Goal: Task Accomplishment & Management: Use online tool/utility

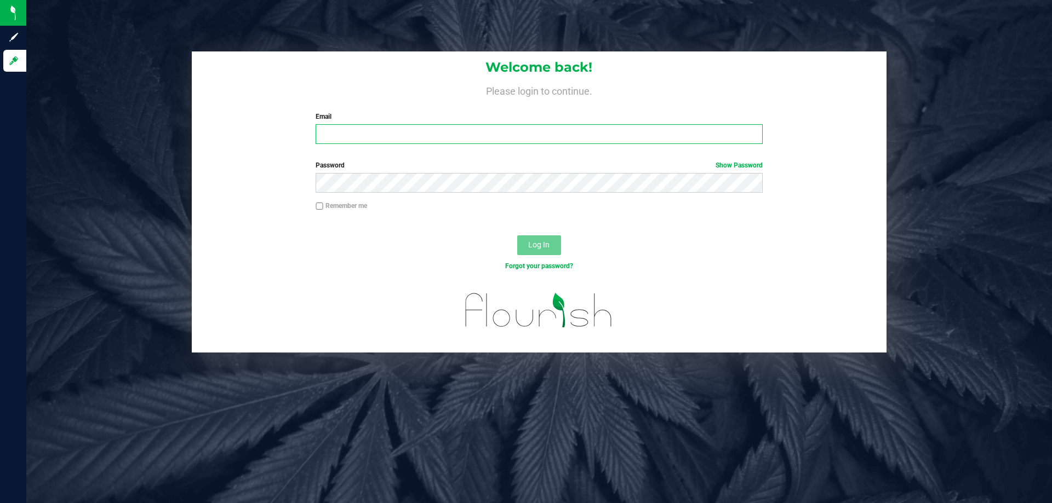
click at [369, 128] on input "Email" at bounding box center [539, 134] width 446 height 20
type input "[EMAIL_ADDRESS][DOMAIN_NAME]"
click at [409, 171] on div "Password Show Password" at bounding box center [538, 177] width 463 height 32
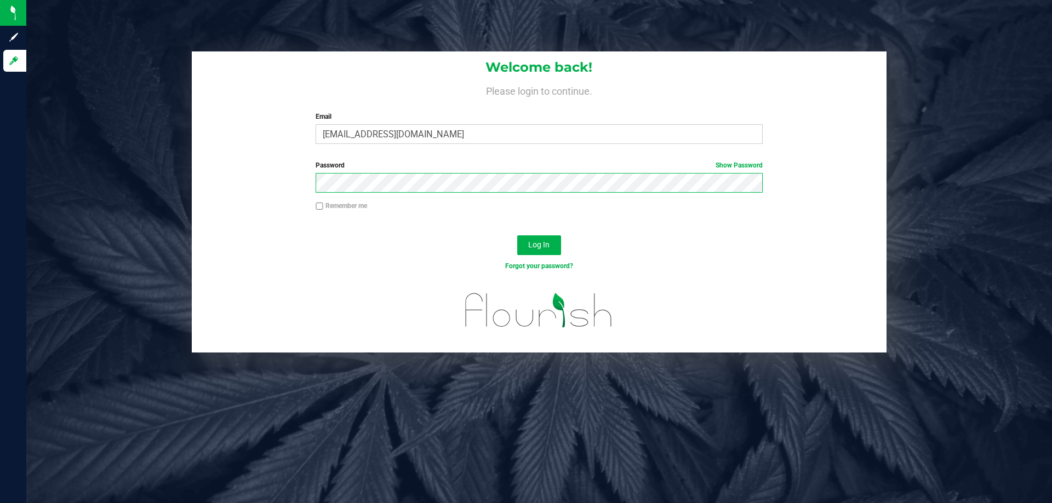
click at [517, 236] on button "Log In" at bounding box center [539, 246] width 44 height 20
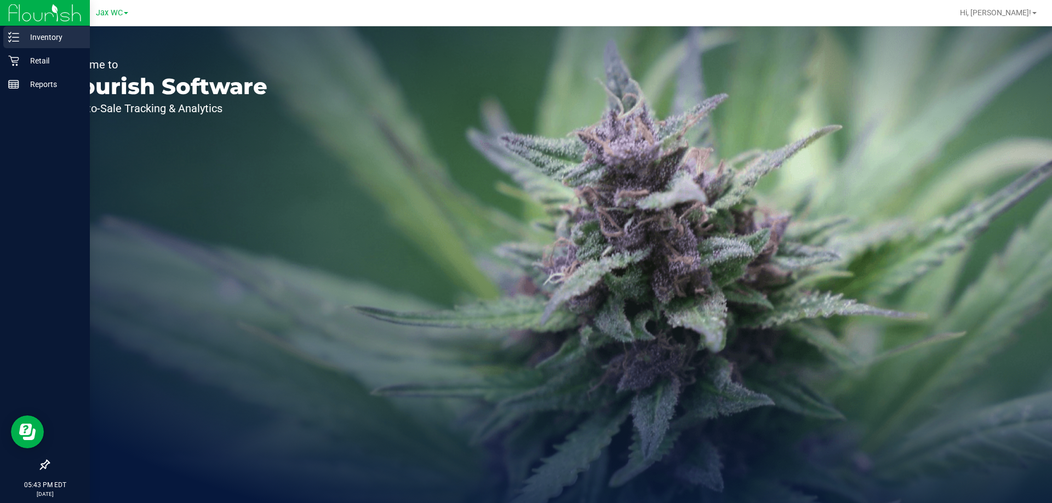
click at [27, 43] on p "Inventory" at bounding box center [52, 37] width 66 height 13
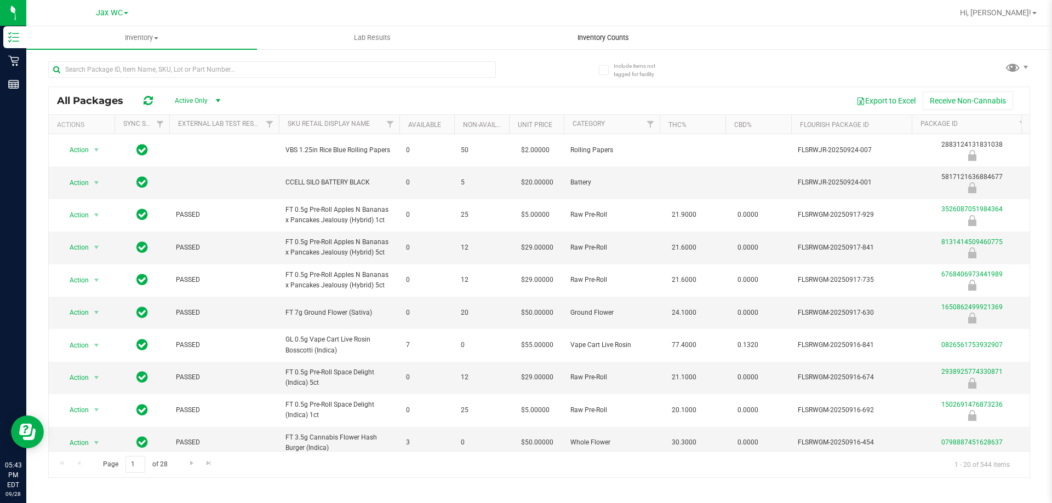
click at [614, 39] on span "Inventory Counts" at bounding box center [603, 38] width 81 height 10
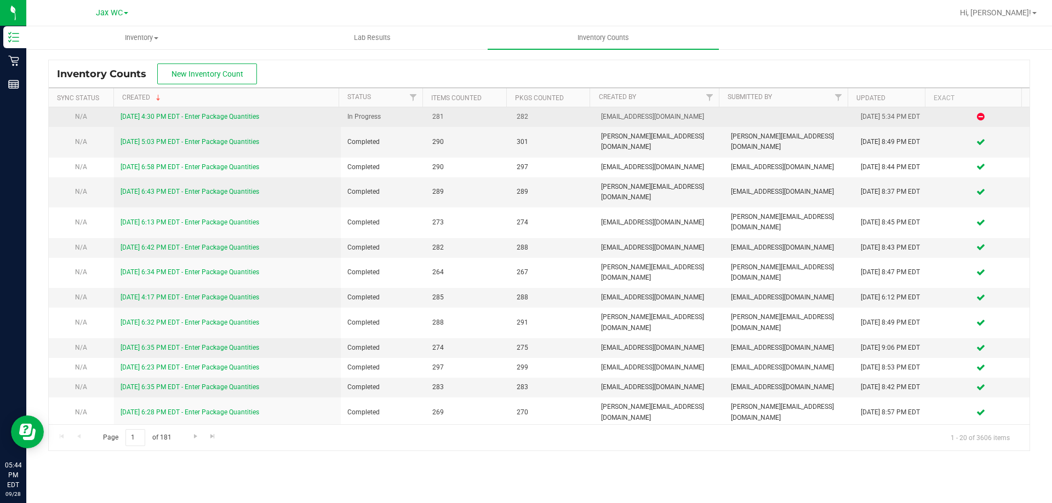
click at [245, 112] on div "[DATE] 4:30 PM EDT - Enter Package Quantities" at bounding box center [228, 117] width 214 height 10
click at [245, 115] on link "[DATE] 4:30 PM EDT - Enter Package Quantities" at bounding box center [190, 117] width 139 height 8
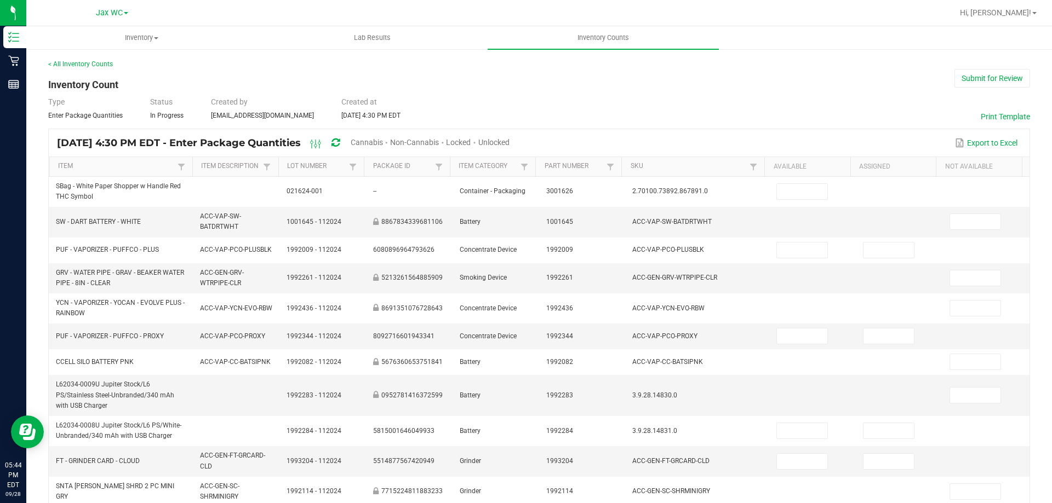
click at [390, 138] on div "Cannabis" at bounding box center [370, 143] width 39 height 20
click at [383, 139] on span "Cannabis" at bounding box center [367, 142] width 32 height 9
type input "15"
type input "5"
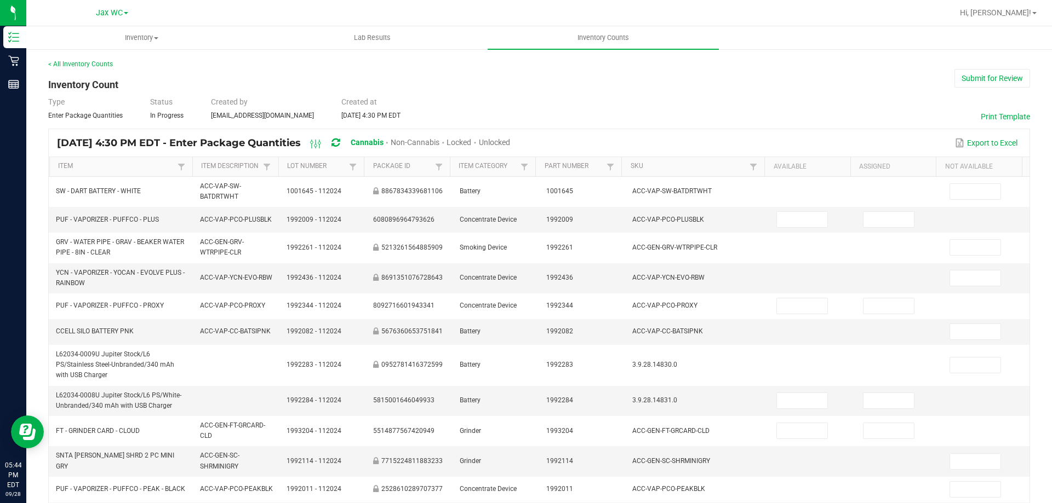
click at [510, 145] on span "Unlocked" at bounding box center [494, 142] width 31 height 9
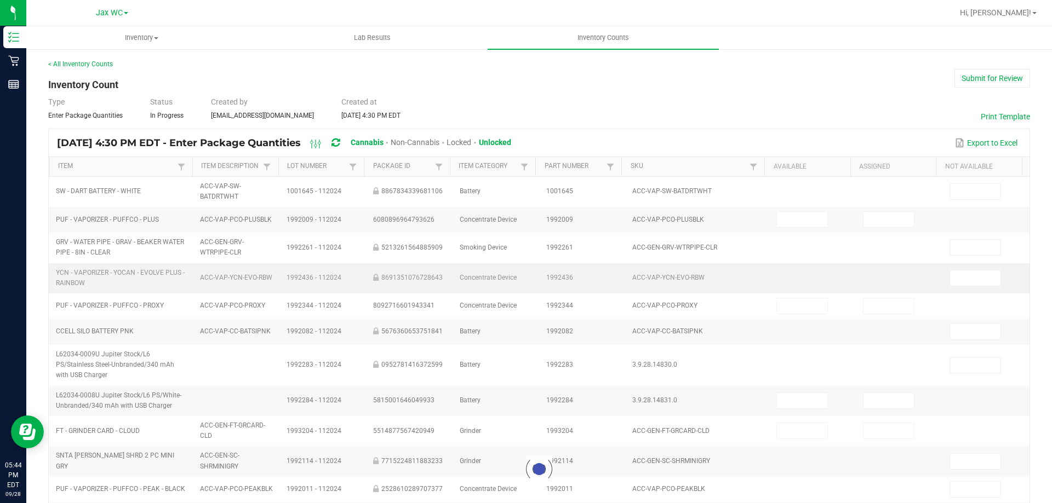
type input "1"
type input "0"
type input "1"
type input "0"
type input "3"
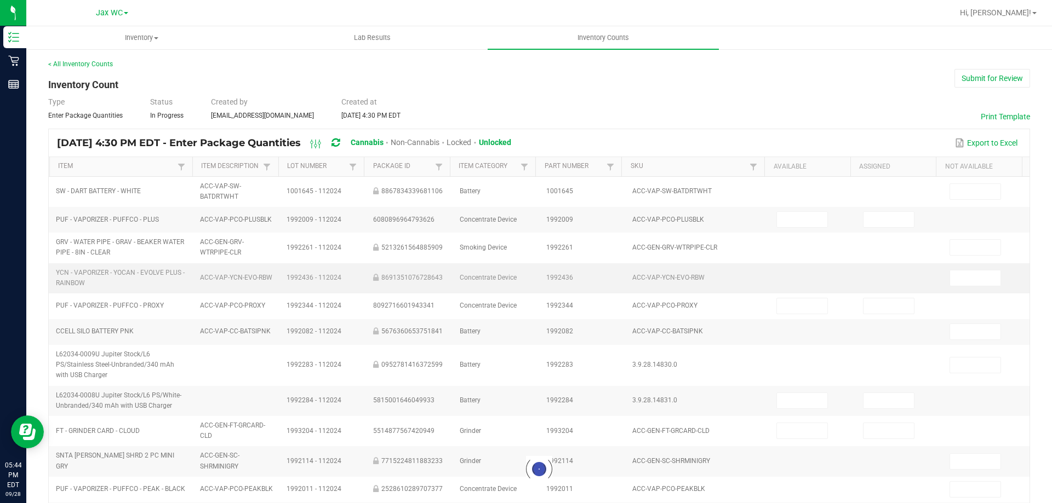
type input "3"
type input "5"
type input "0"
type input "6"
type input "0"
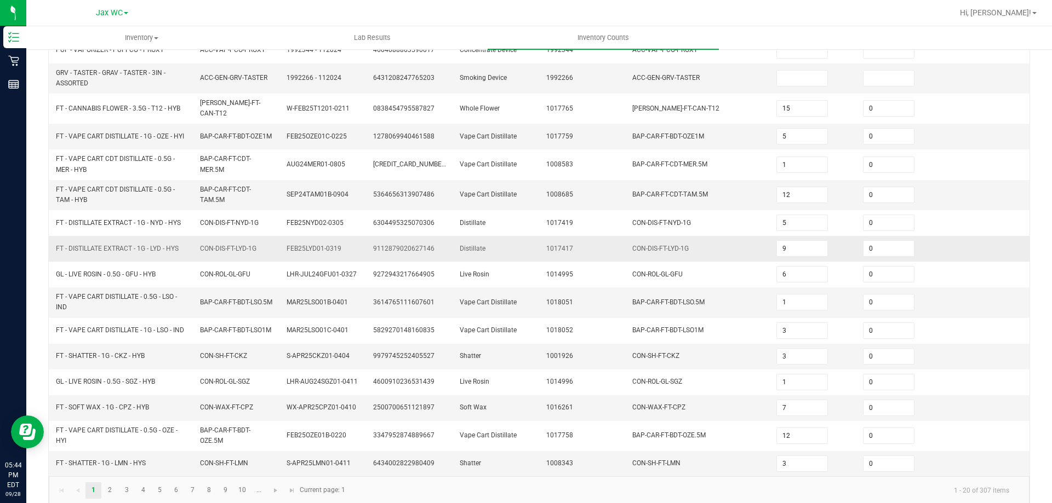
scroll to position [269, 0]
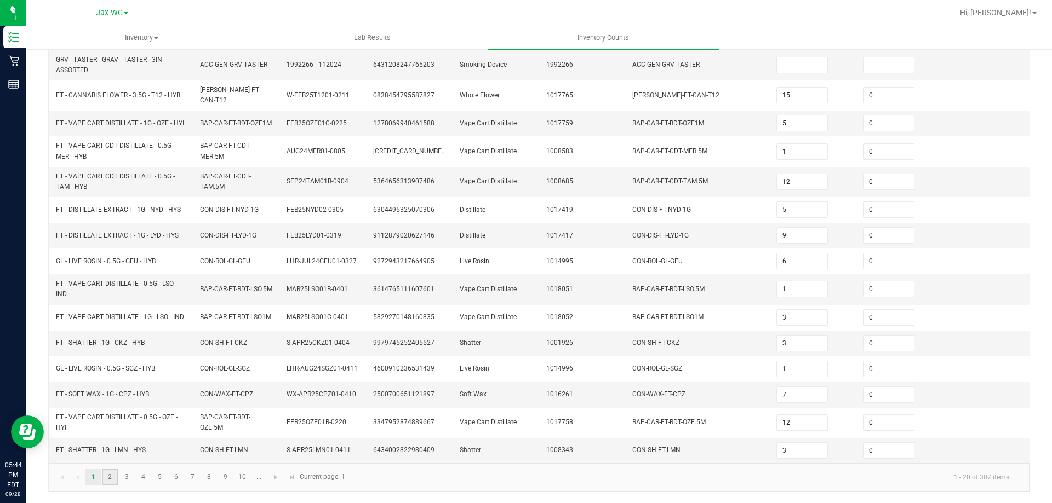
click at [114, 474] on link "2" at bounding box center [110, 477] width 16 height 16
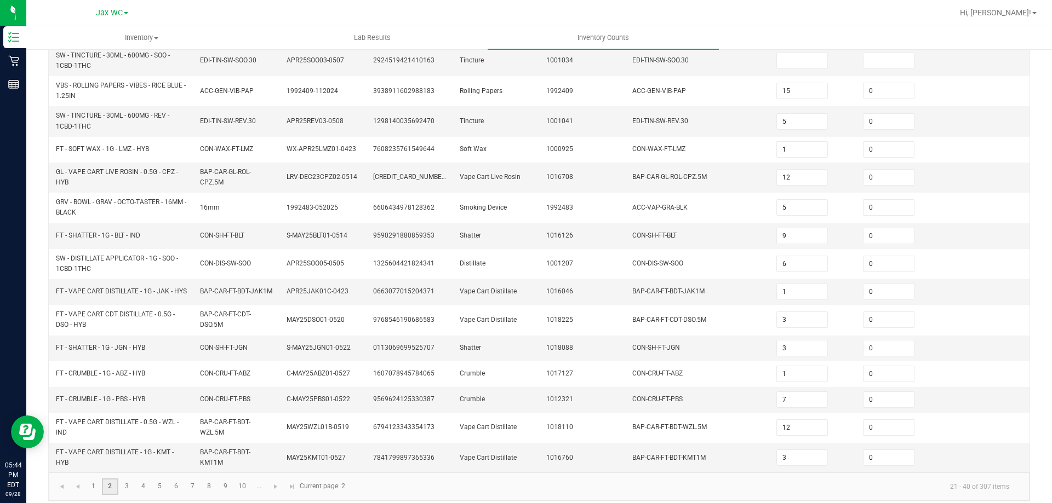
type input "5"
type input "2"
type input "0"
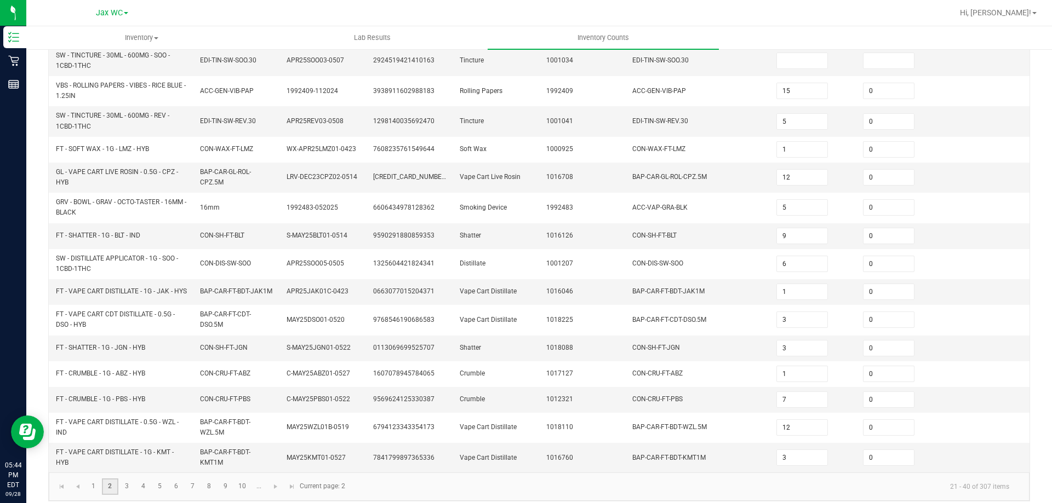
type input "2"
type input "0"
type input "14"
type input "11"
type input "27"
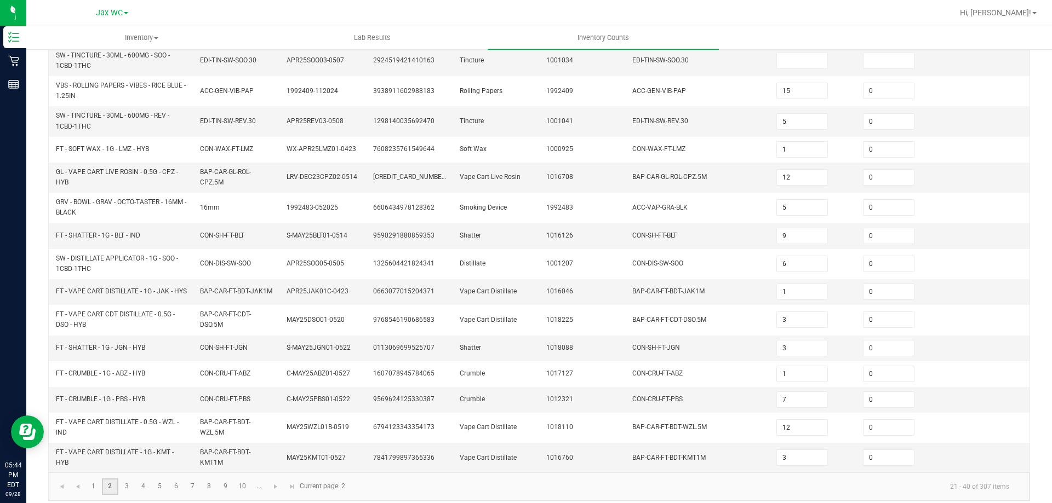
type input "0"
type input "3"
type input "0"
type input "6"
type input "0"
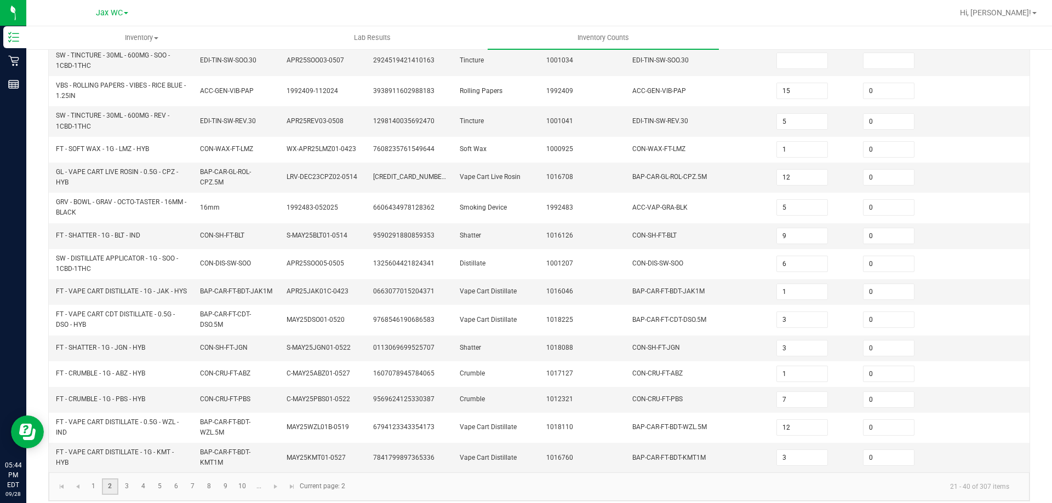
type input "6"
type input "0"
type input "2"
type input "3"
type input "7"
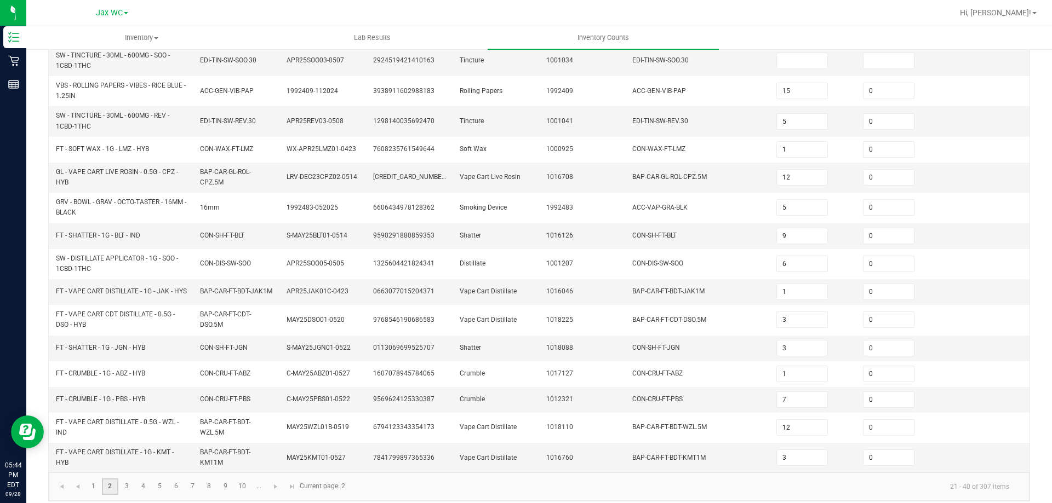
type input "3"
type input "6"
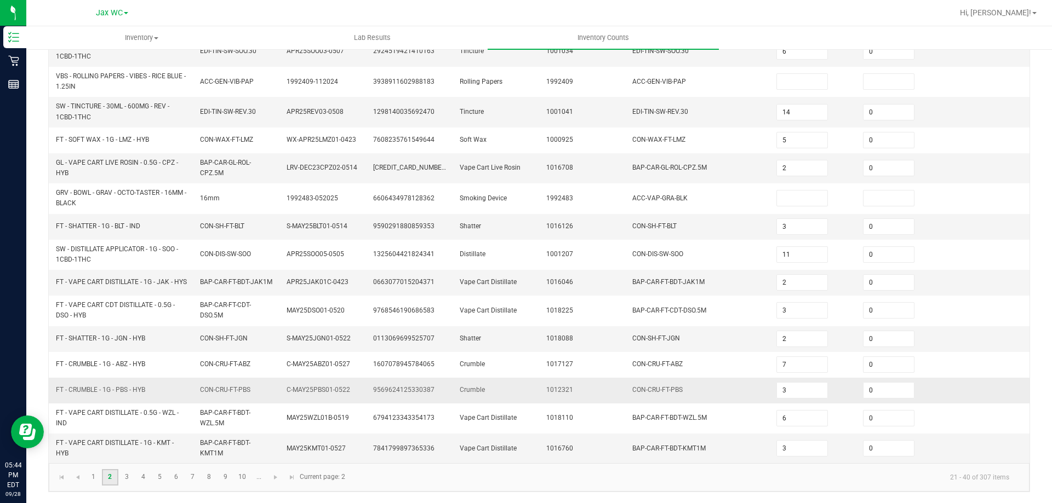
scroll to position [283, 0]
click at [131, 475] on link "3" at bounding box center [127, 477] width 16 height 16
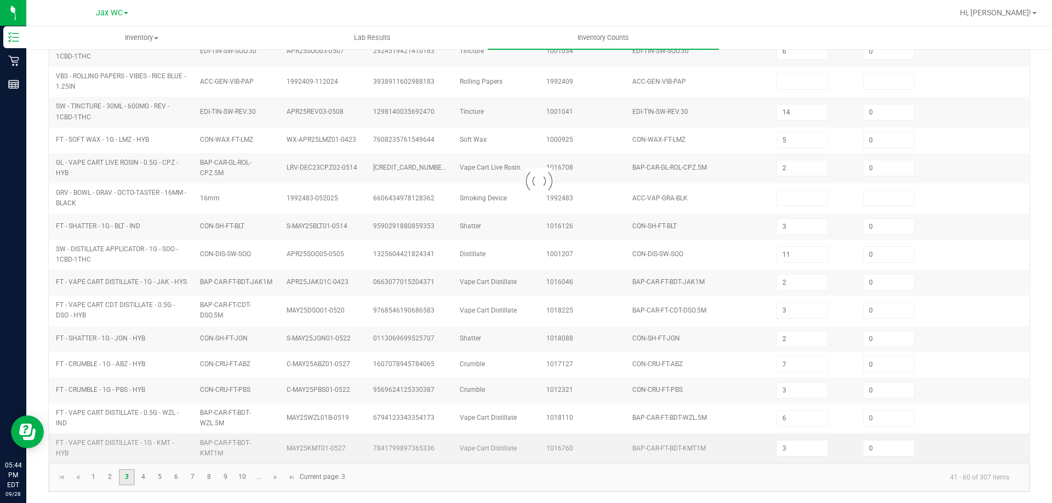
type input "2"
type input "6"
type input "2"
type input "3"
type input "1"
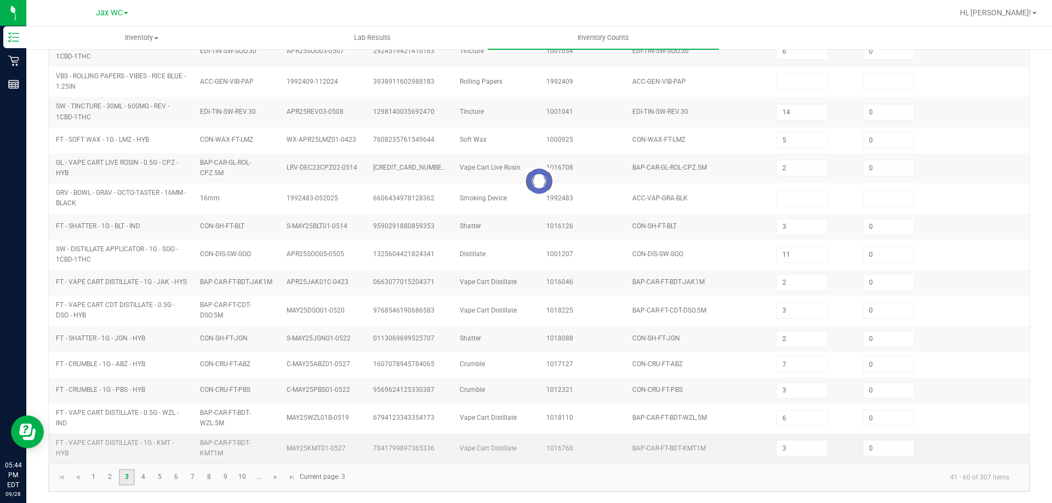
type input "2"
type input "4"
type input "5"
type input "1"
type input "0"
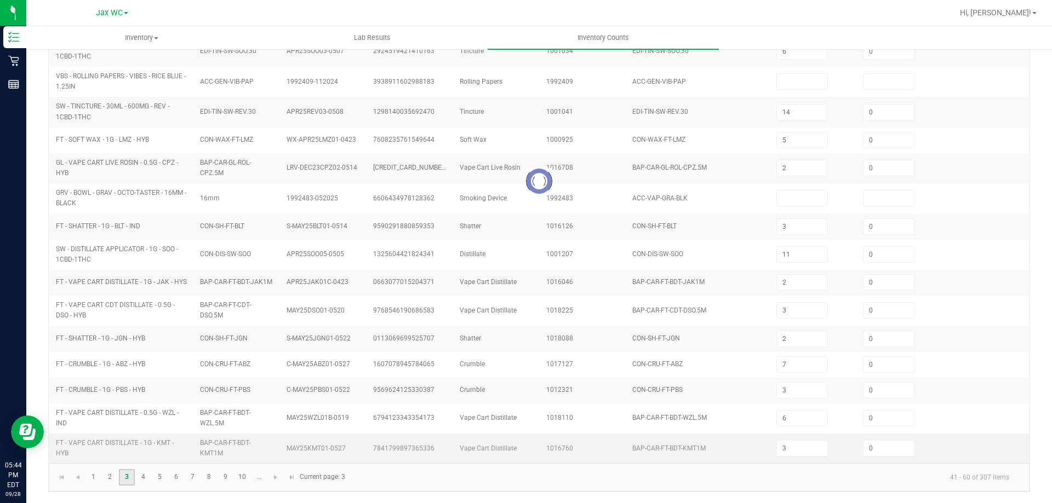
type input "6"
type input "2"
type input "14"
type input "11"
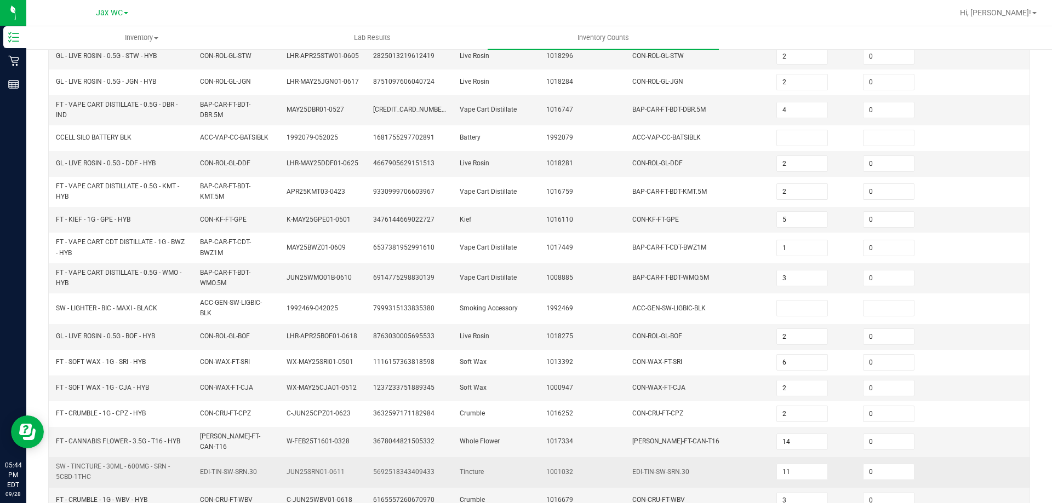
scroll to position [273, 0]
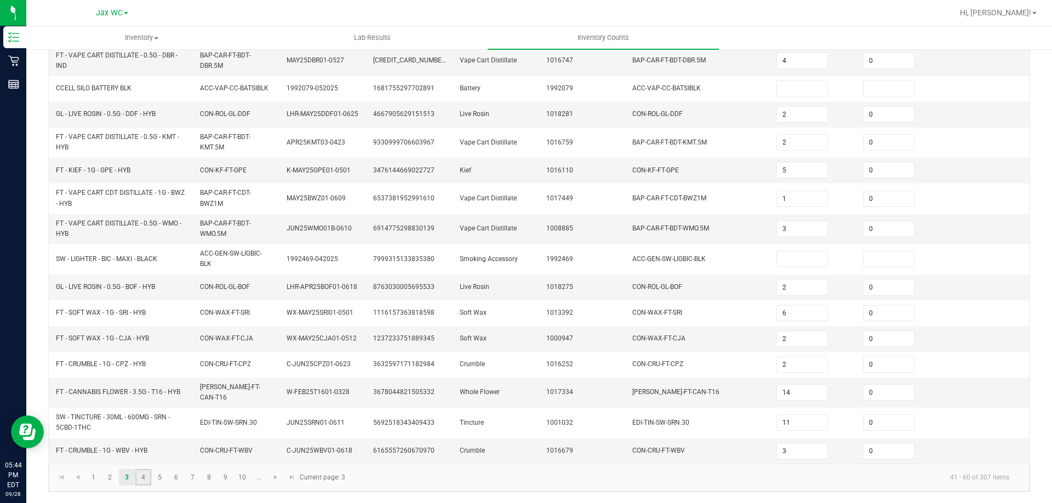
click at [139, 476] on link "4" at bounding box center [143, 477] width 16 height 16
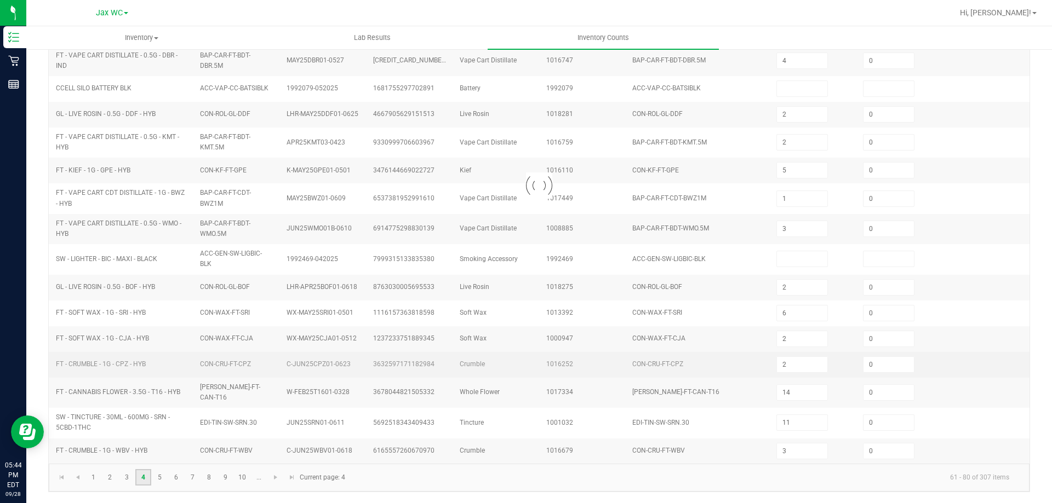
type input "3"
type input "12"
type input "2"
type input "1"
type input "3"
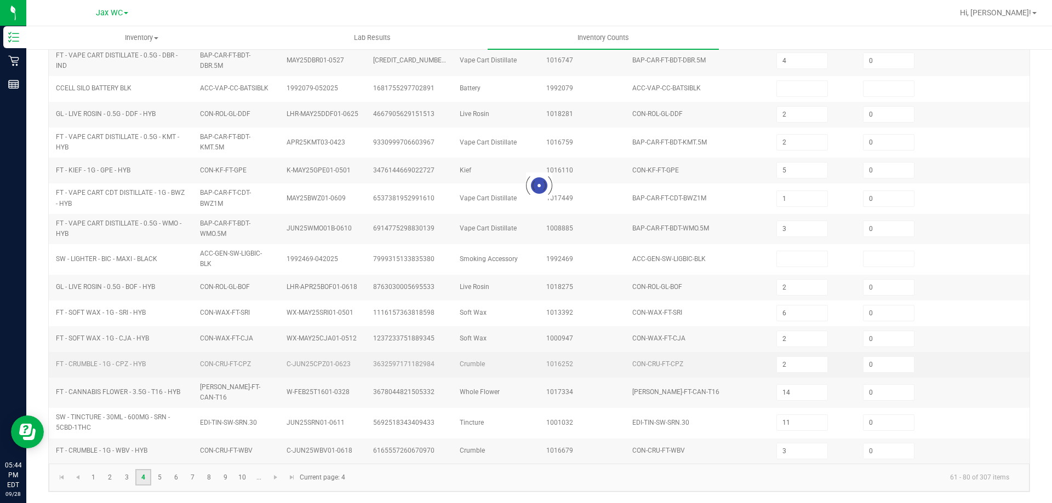
type input "0"
type input "7"
type input "5"
type input "4"
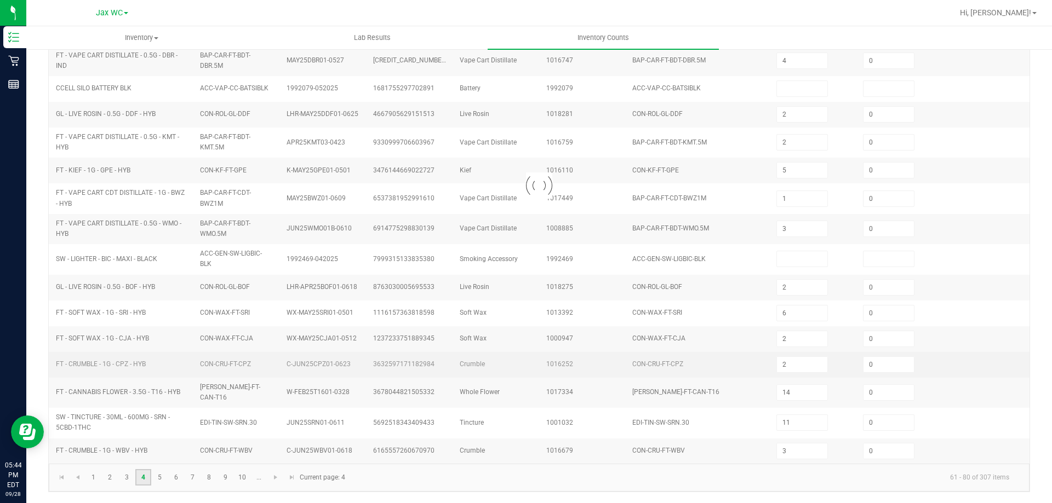
type input "0"
type input "3"
type input "15"
type input "4"
type input "3"
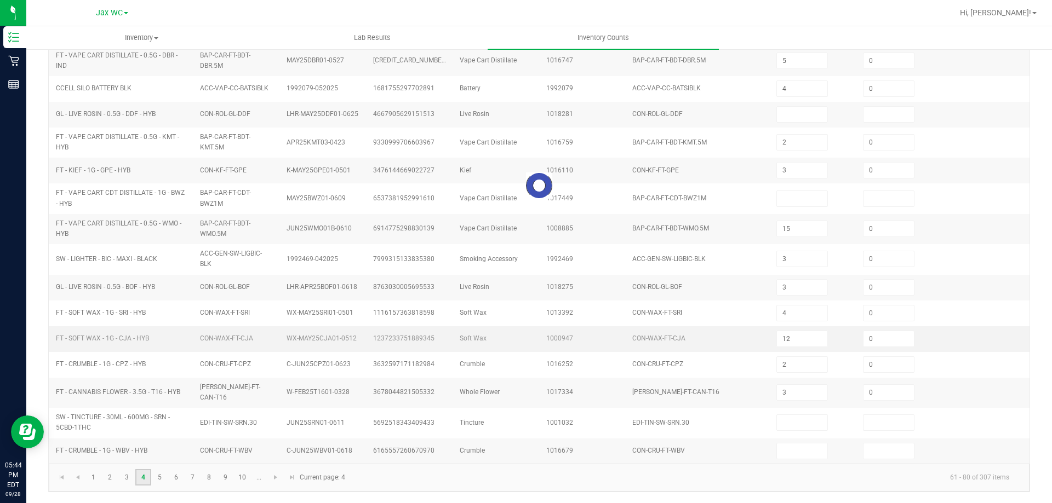
scroll to position [269, 0]
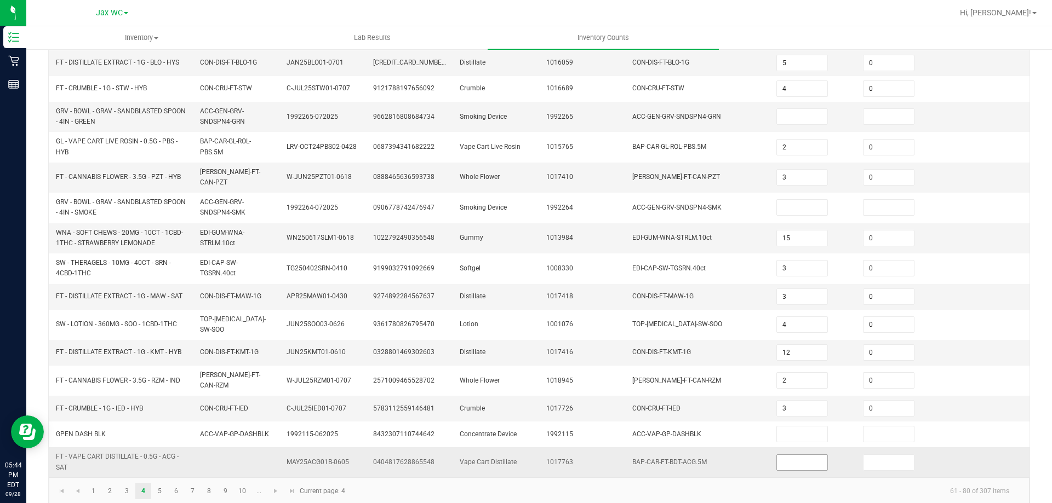
click at [780, 455] on input at bounding box center [802, 462] width 50 height 15
type input "0"
click at [154, 483] on link "5" at bounding box center [160, 491] width 16 height 16
type input "10"
type input "12"
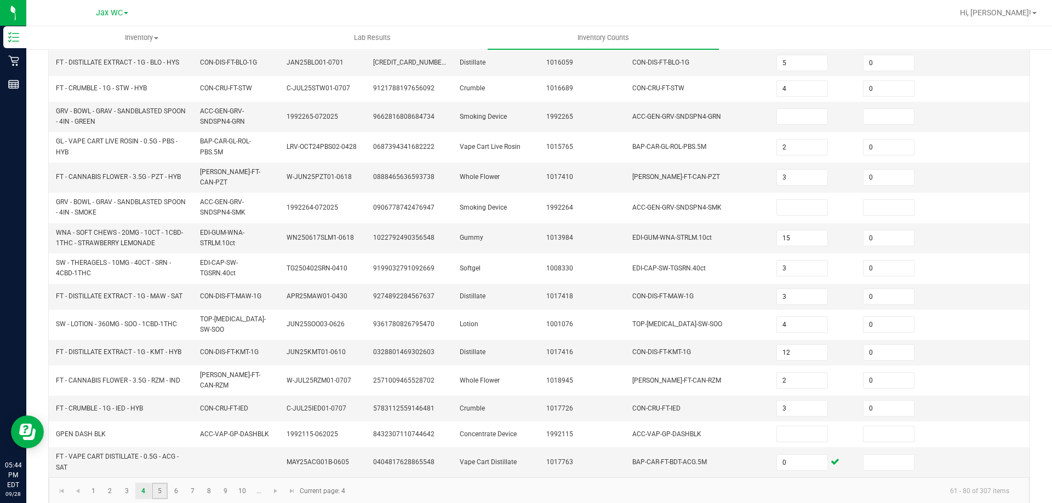
type input "9"
type input "5"
type input "7"
type input "5"
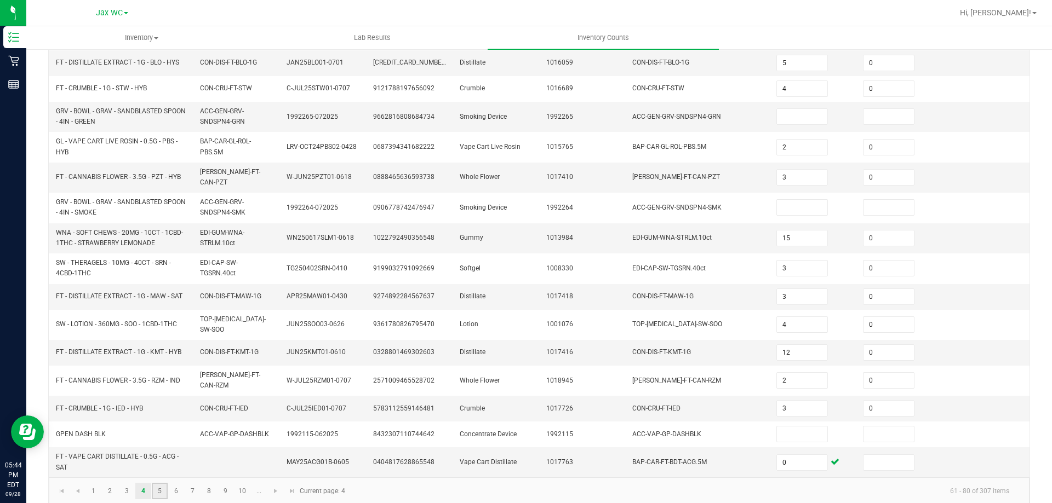
type input "0"
type input "2"
type input "0"
type input "9"
type input "8"
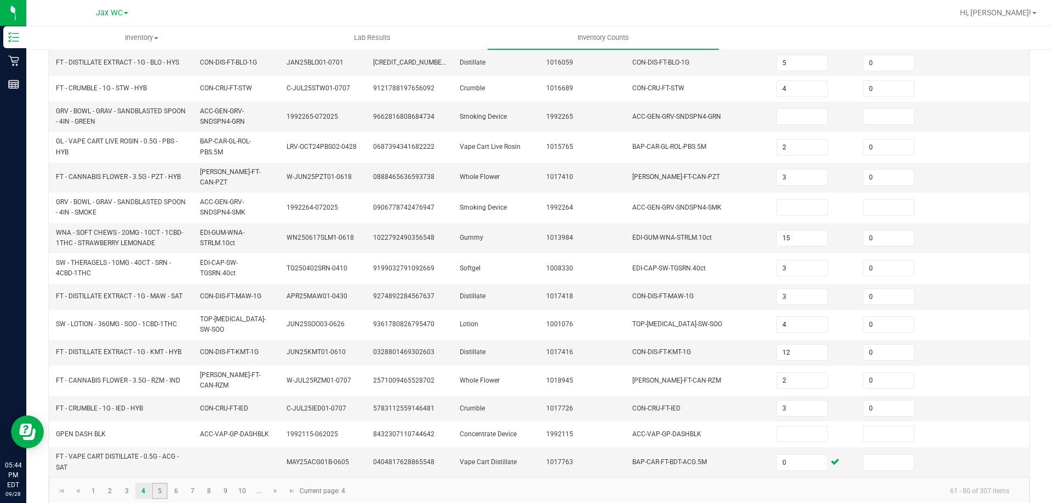
type input "21"
type input "8"
type input "11"
type input "13"
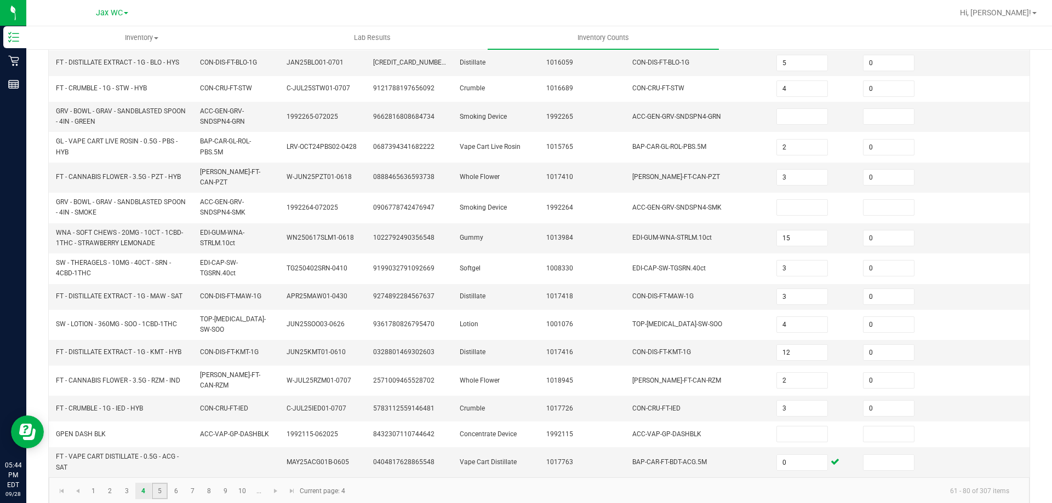
type input "0"
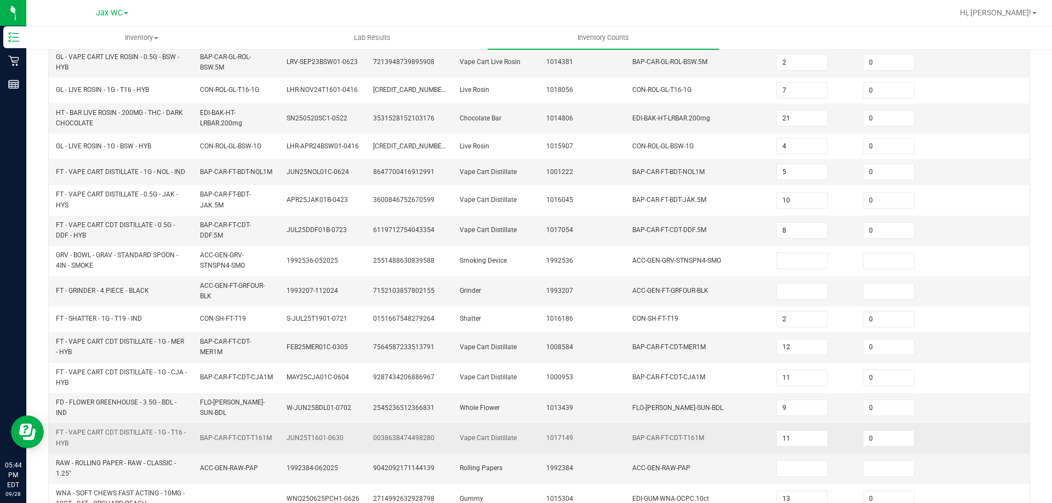
scroll to position [301, 0]
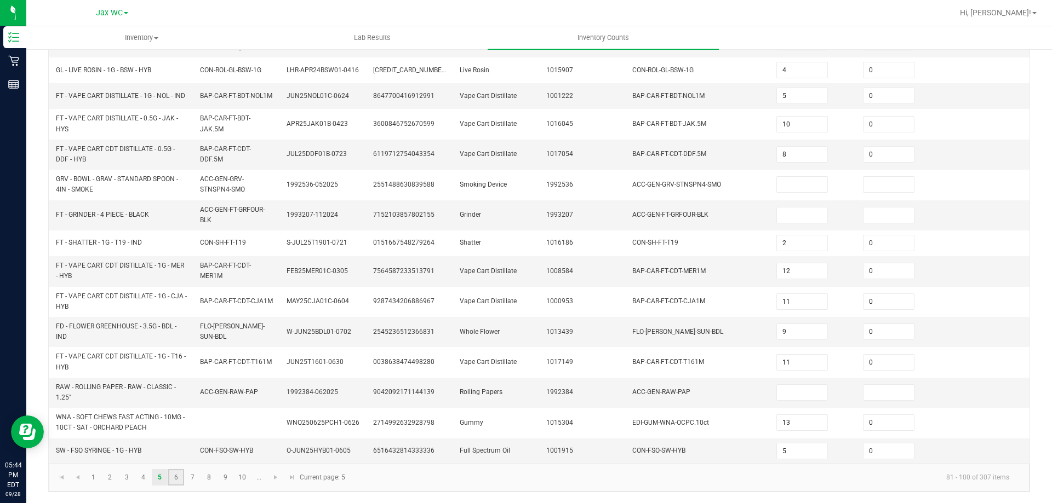
click at [180, 480] on link "6" at bounding box center [176, 477] width 16 height 16
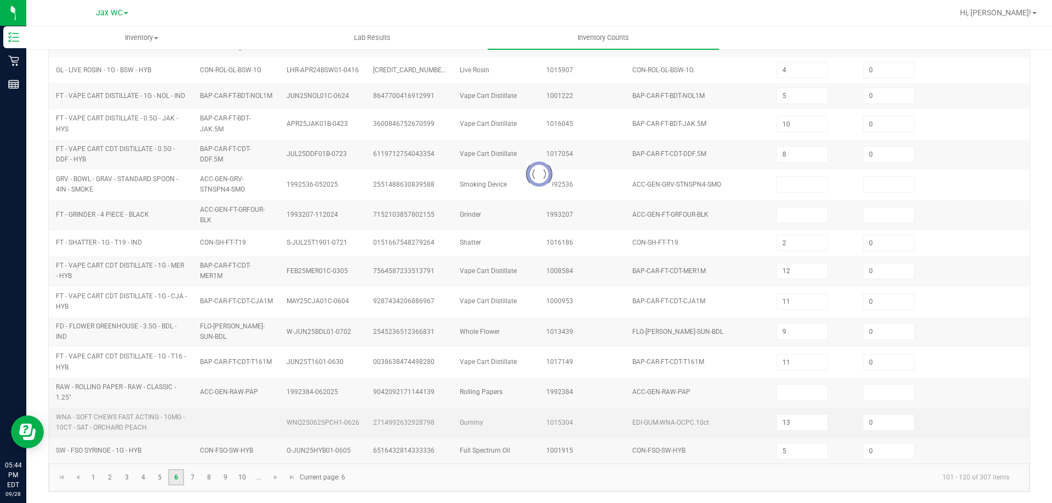
type input "1"
type input "6"
type input "3"
type input "10"
type input "24"
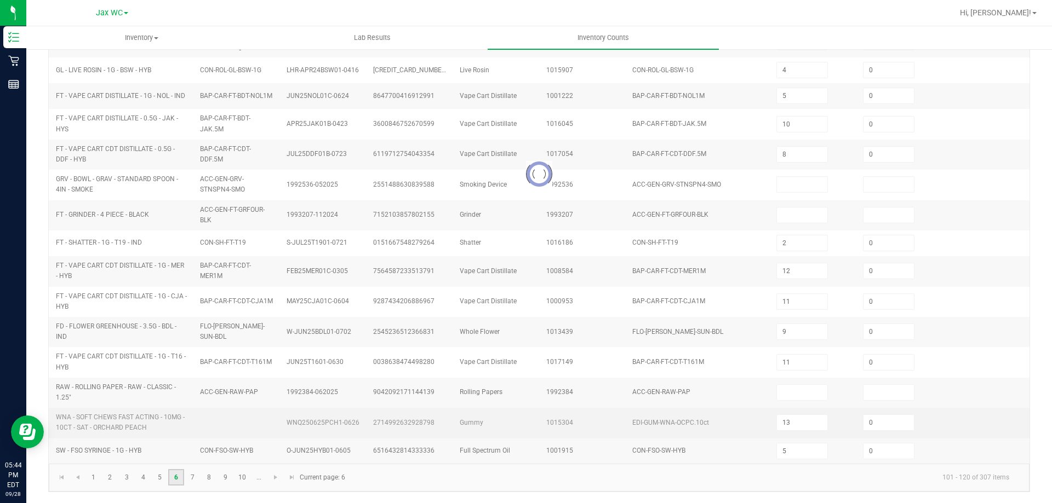
type input "8"
type input "11"
type input "4"
type input "3"
type input "5"
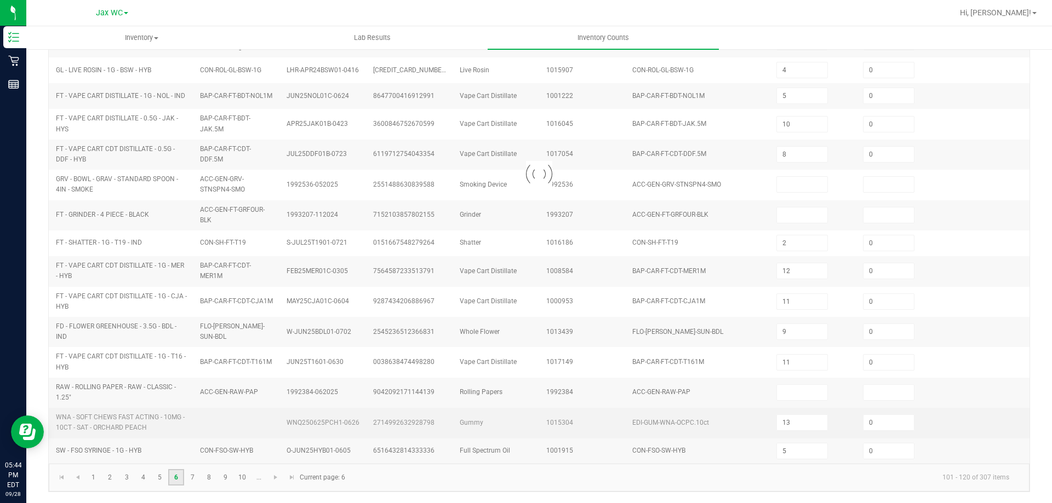
type input "5"
type input "8"
type input "11"
type input "4"
type input "0"
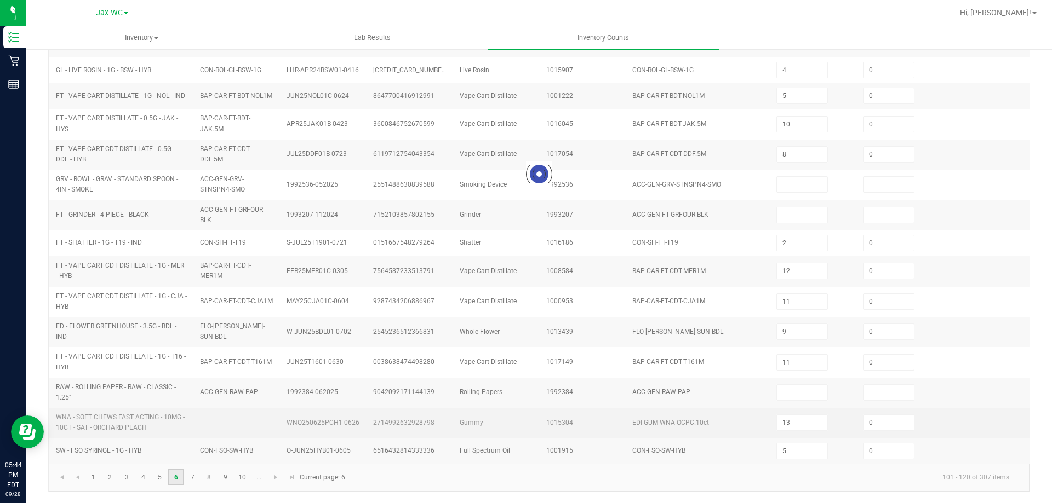
type input "4"
type input "0"
type input "10"
type input "4"
type input "0"
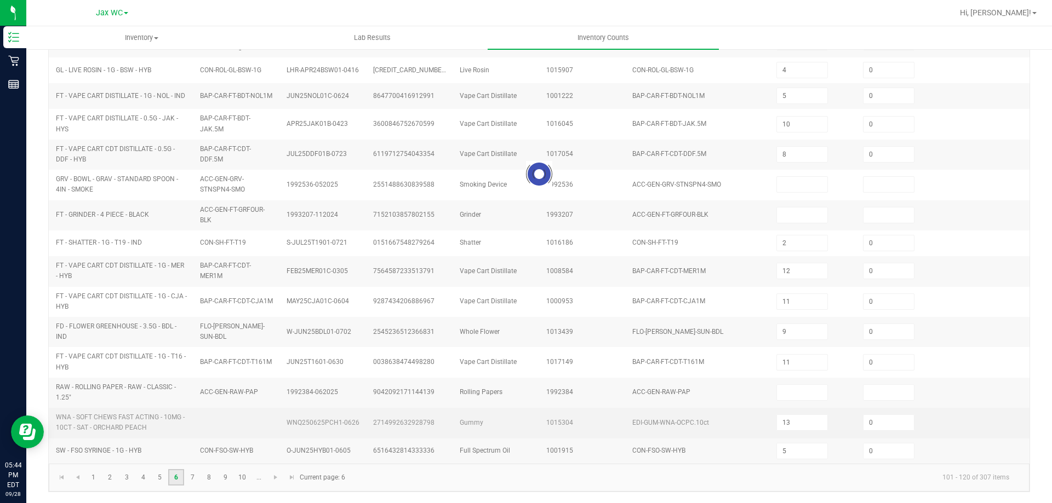
type input "10"
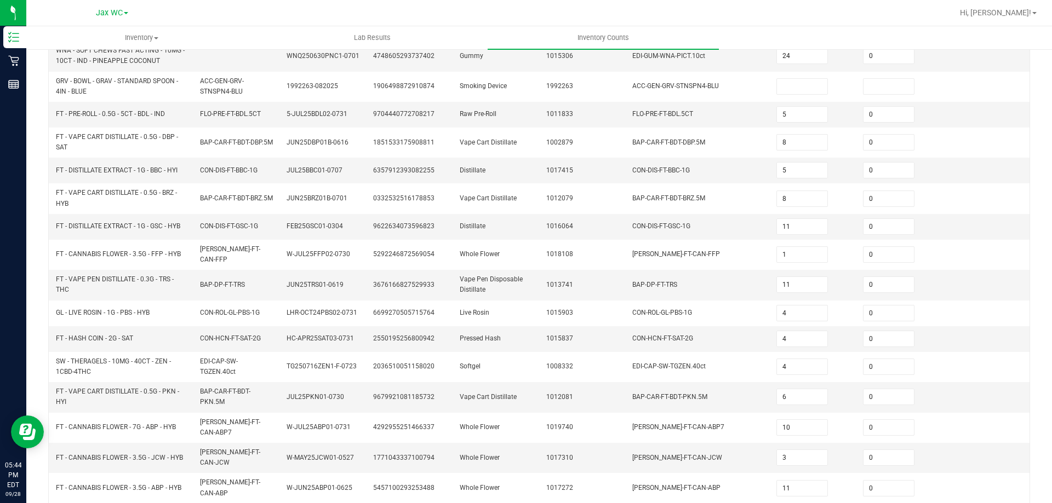
scroll to position [273, 0]
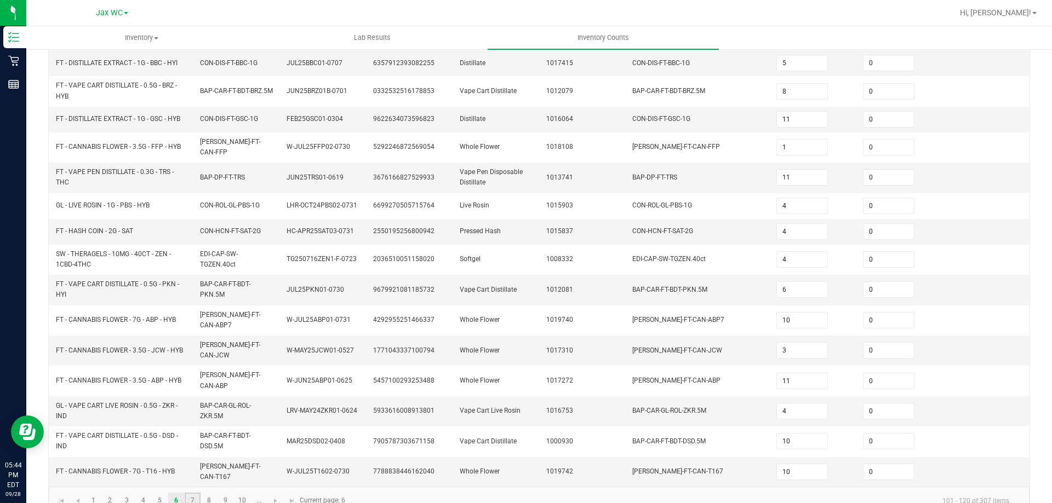
click at [193, 493] on link "7" at bounding box center [193, 501] width 16 height 16
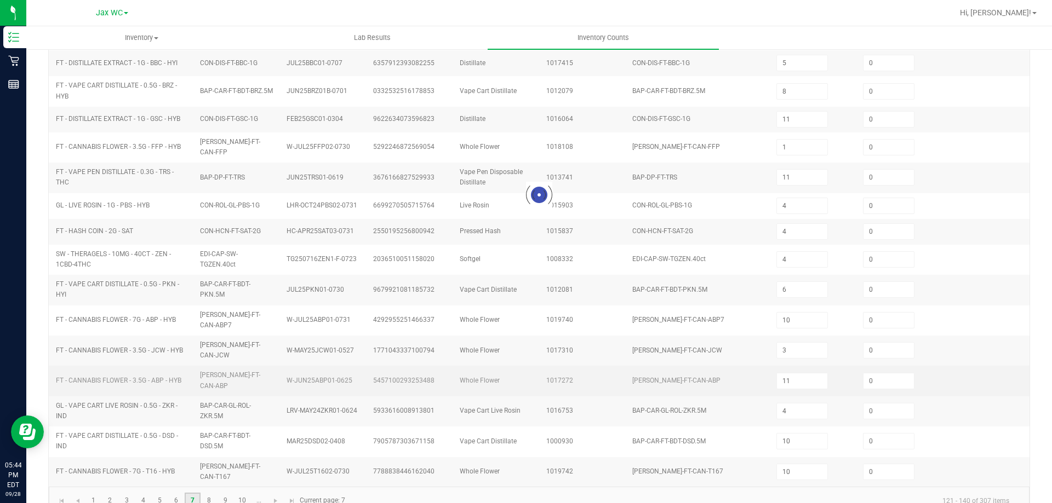
type input "3"
type input "10"
type input "4"
type input "9"
type input "4"
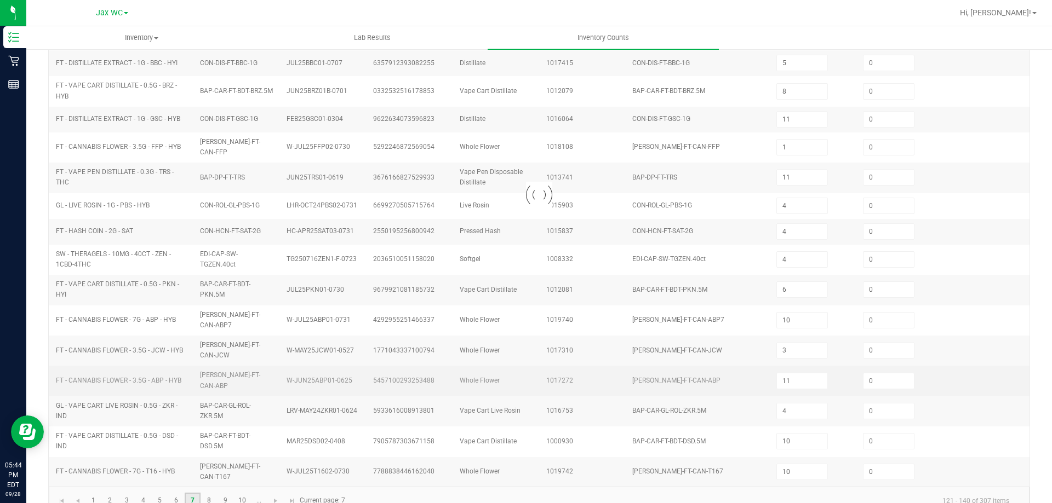
type input "10"
type input "2"
type input "6"
type input "11"
type input "17"
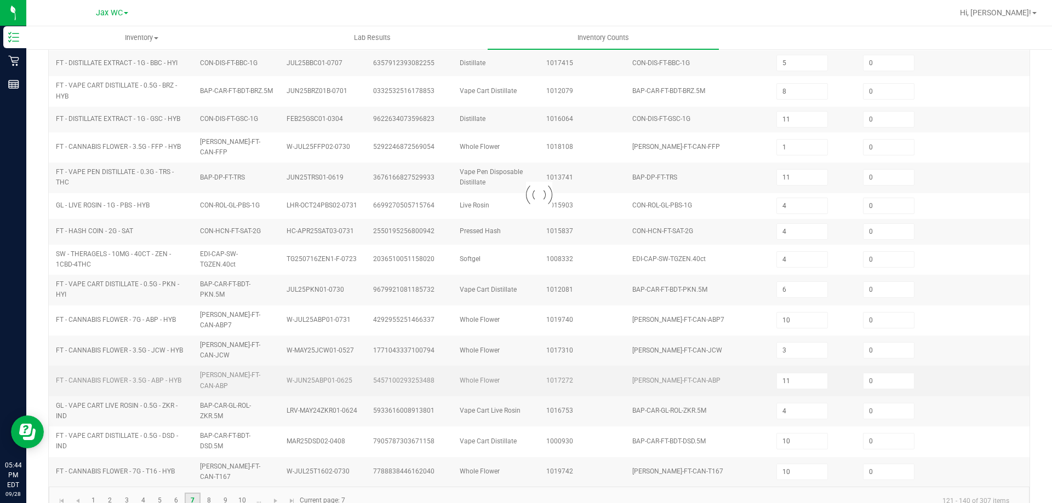
type input "5"
type input "12"
type input "3"
type input "12"
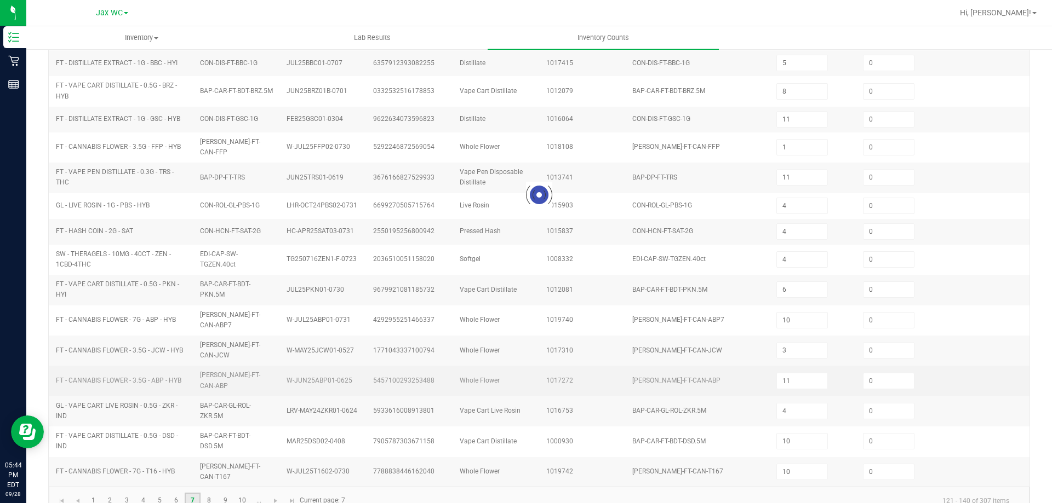
type input "10"
type input "9"
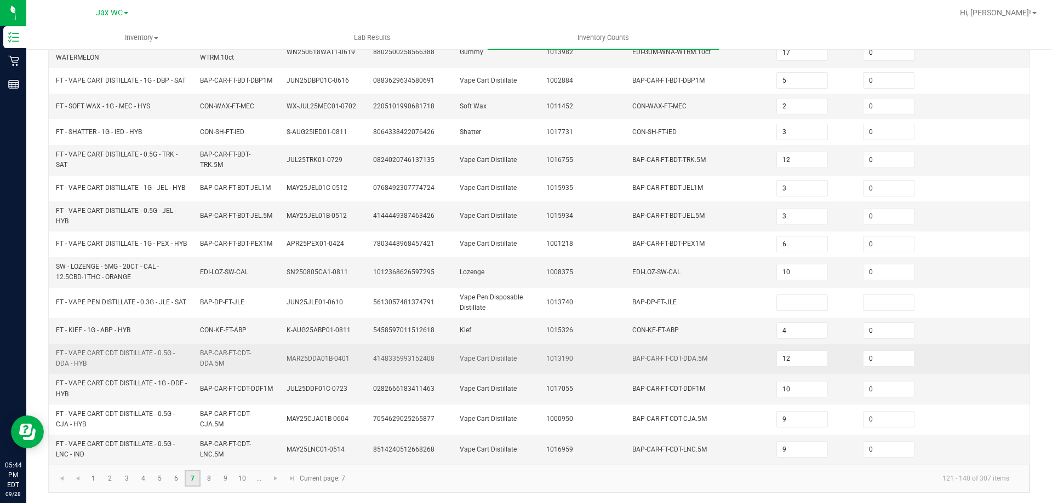
scroll to position [306, 0]
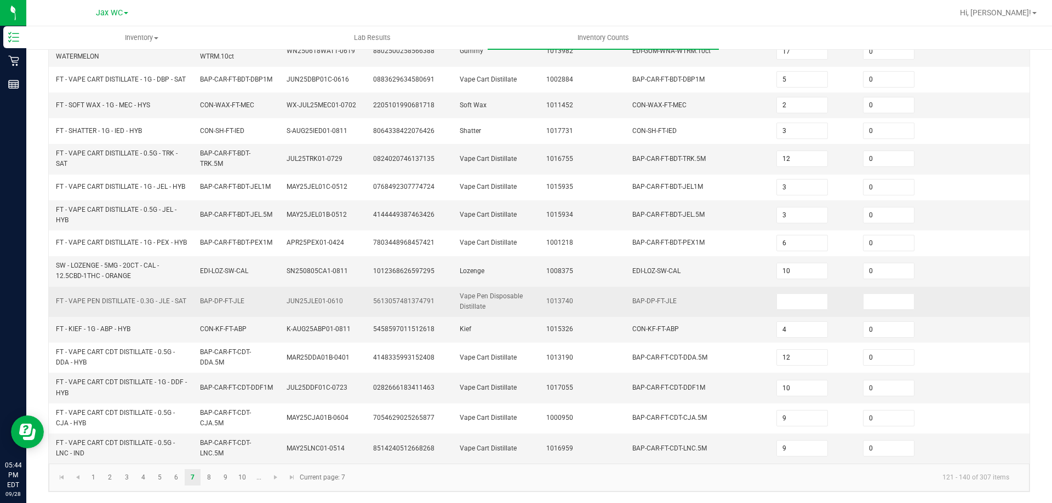
click at [770, 297] on td at bounding box center [813, 302] width 87 height 30
click at [777, 303] on input at bounding box center [802, 301] width 50 height 15
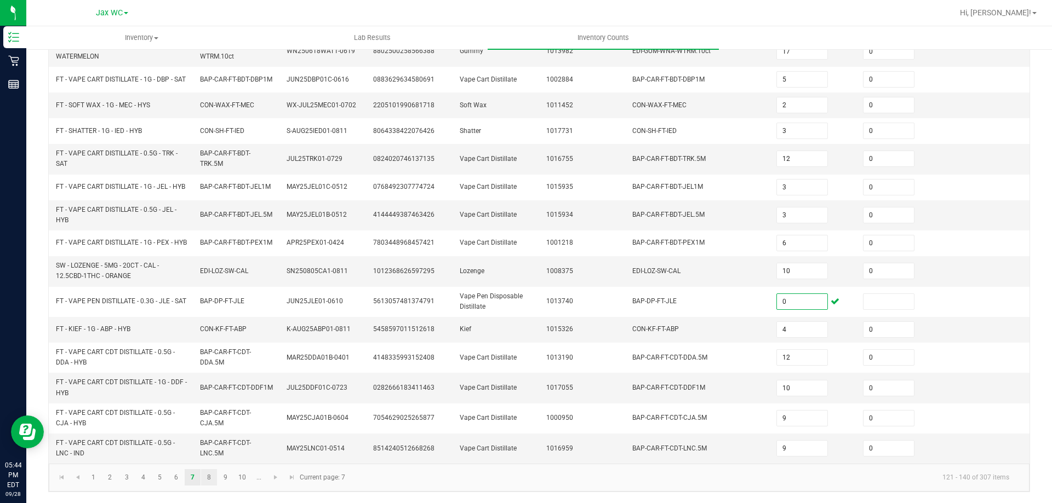
type input "0"
click at [208, 479] on link "8" at bounding box center [209, 477] width 16 height 16
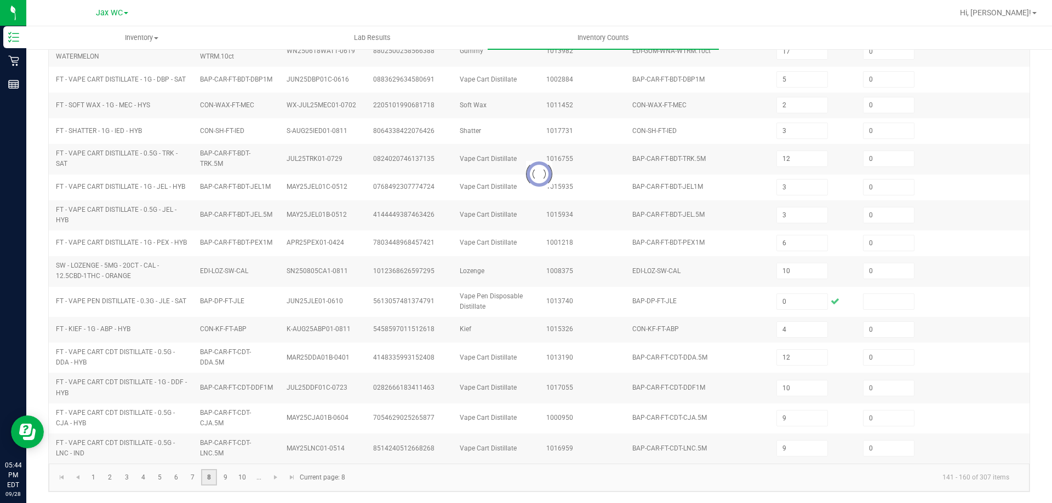
type input "7"
type input "3"
type input "11"
type input "9"
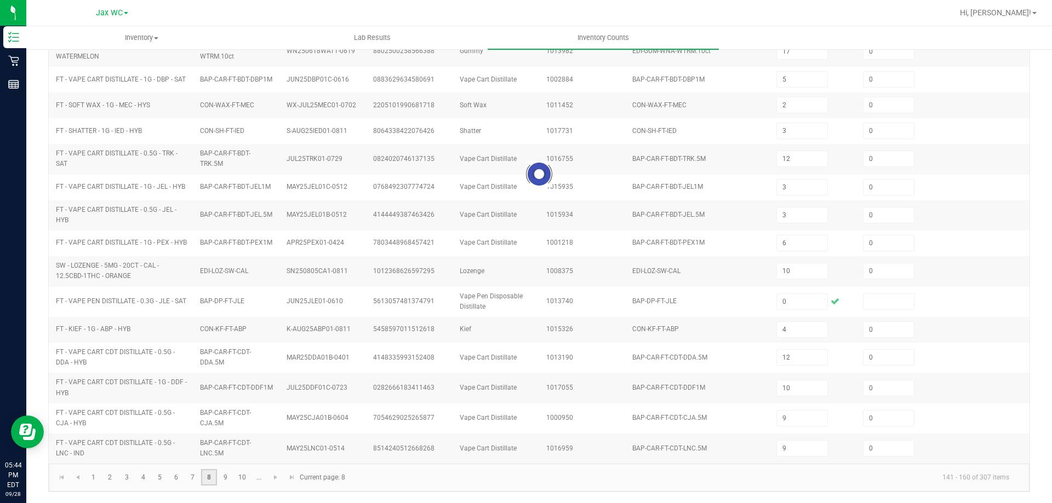
type input "5"
type input "11"
type input "8"
type input "4"
type input "0"
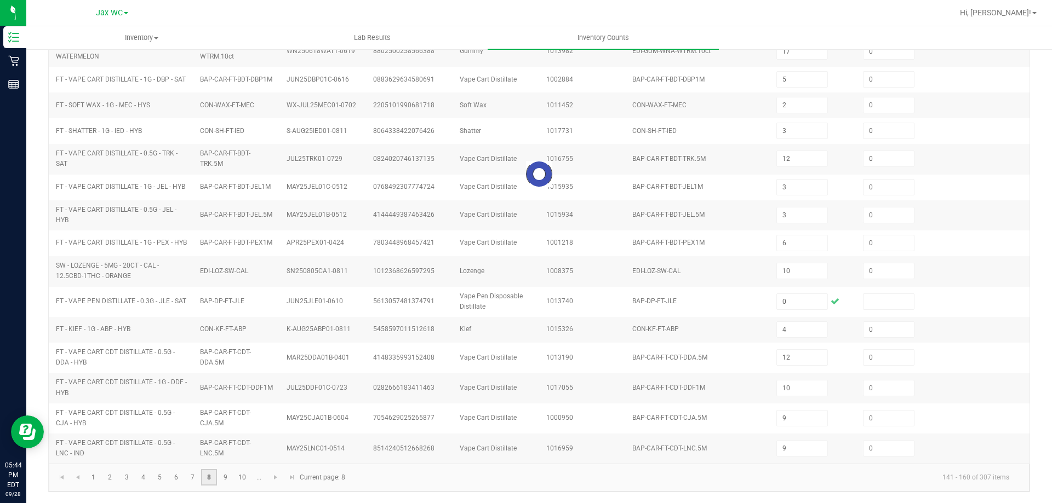
type input "2"
type input "0"
type input "1"
type input "3"
type input "6"
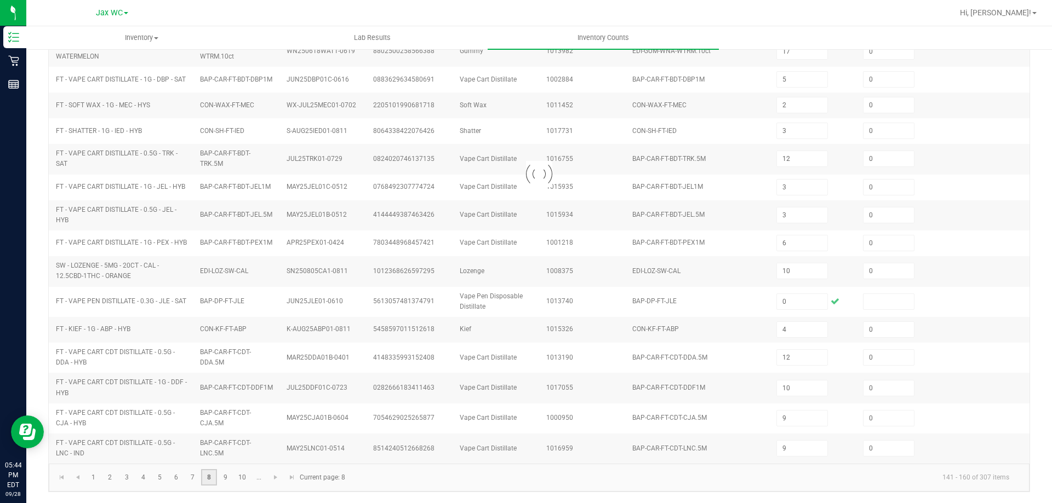
type input "4"
type input "2"
type input "0"
type input "10"
type input "18"
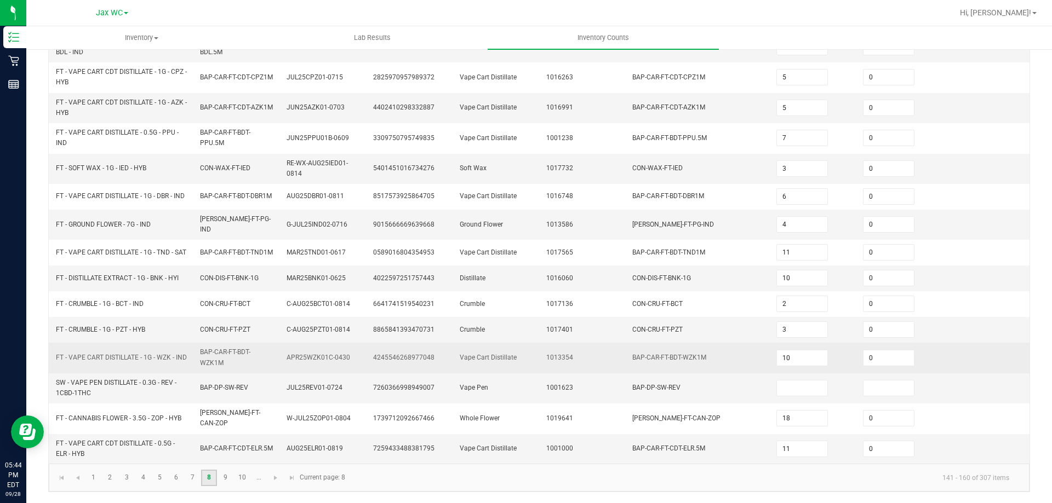
scroll to position [296, 0]
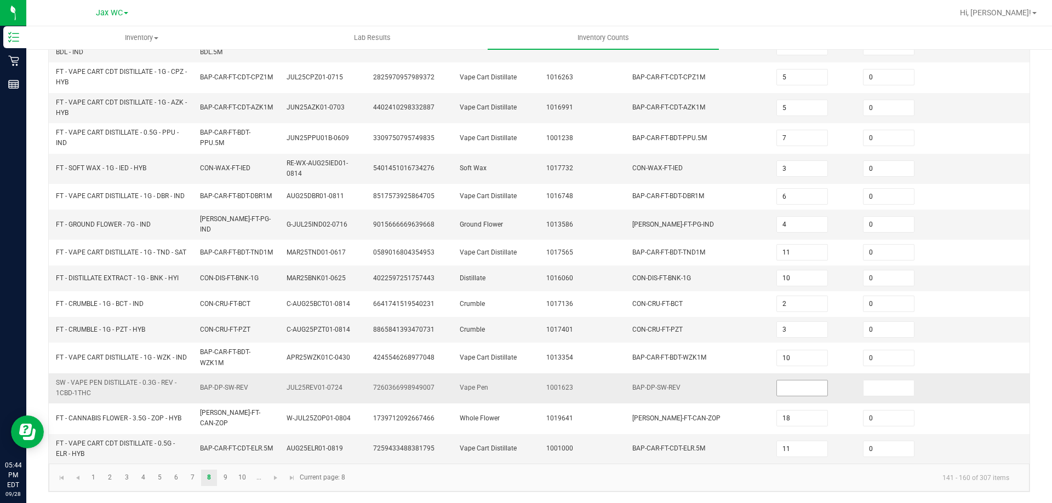
click at [779, 396] on input at bounding box center [802, 388] width 50 height 15
type input "0"
click at [227, 479] on link "9" at bounding box center [225, 478] width 16 height 16
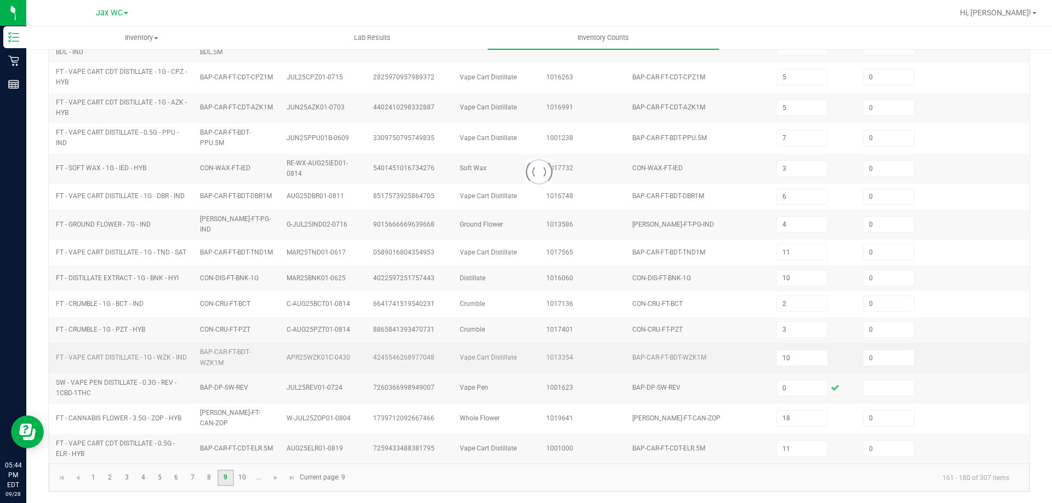
type input "6"
type input "16"
type input "5"
type input "8"
type input "2"
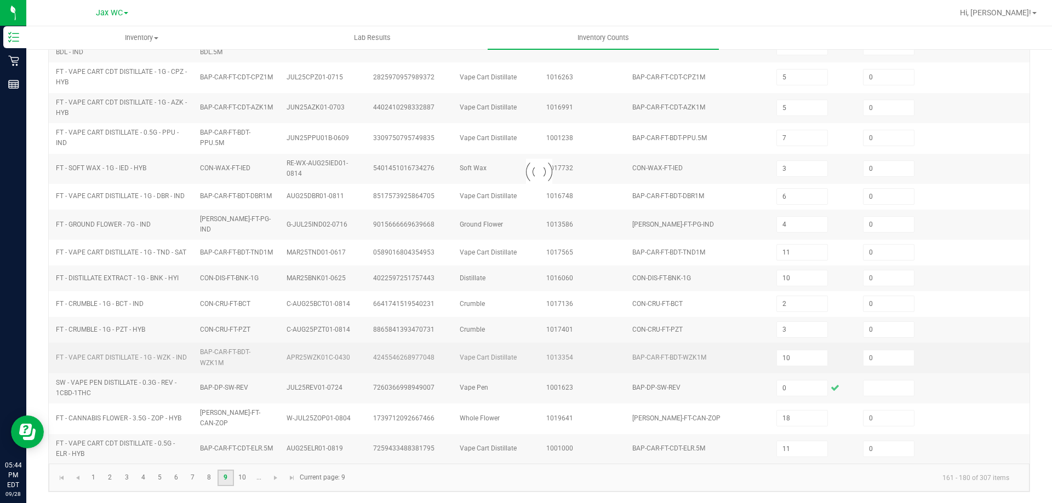
type input "6"
type input "15"
type input "3"
type input "5"
type input "11"
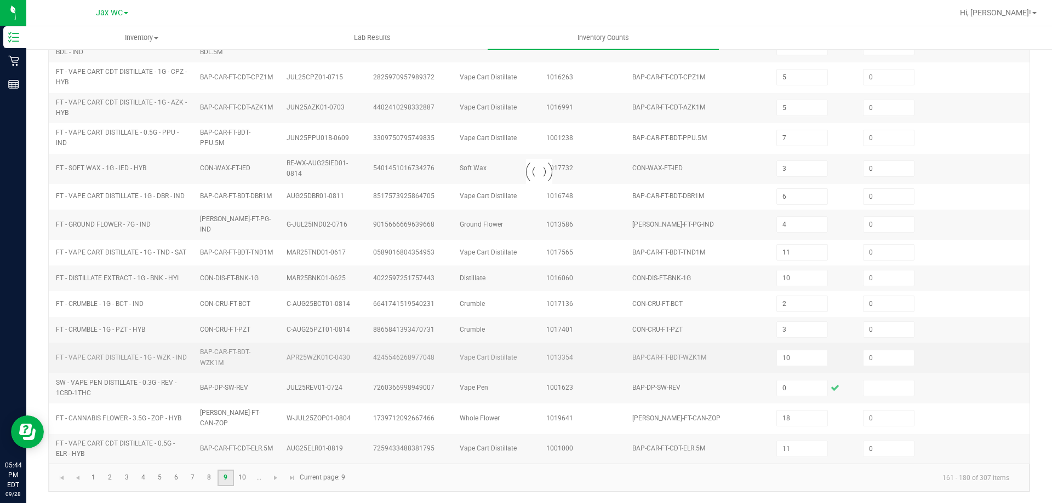
type input "5"
type input "1"
type input "2"
type input "5"
type input "3"
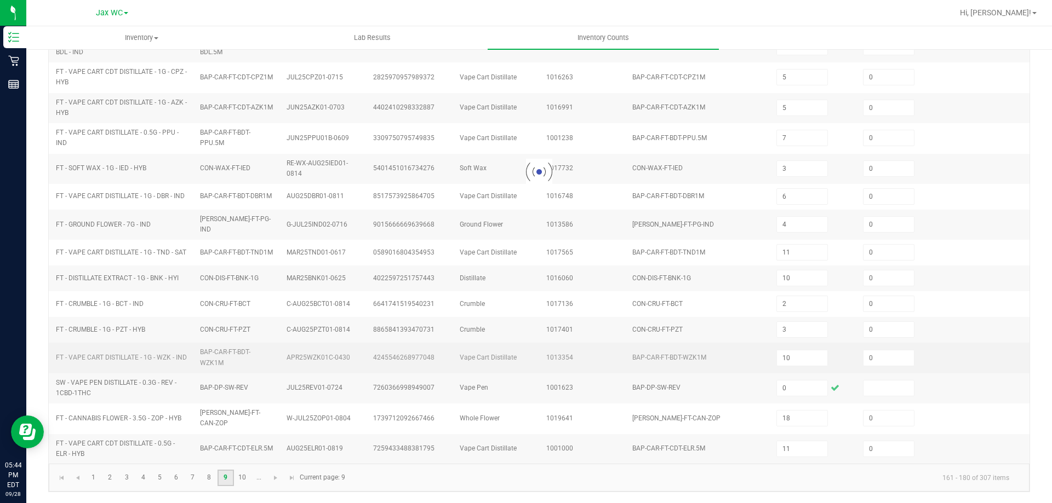
type input "3"
type input "13"
type input "0"
type input "5"
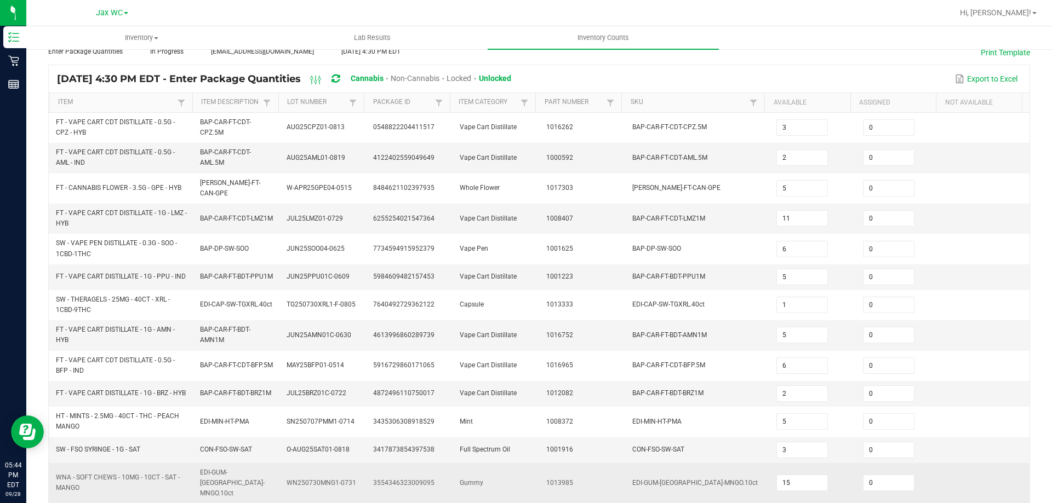
scroll to position [0, 0]
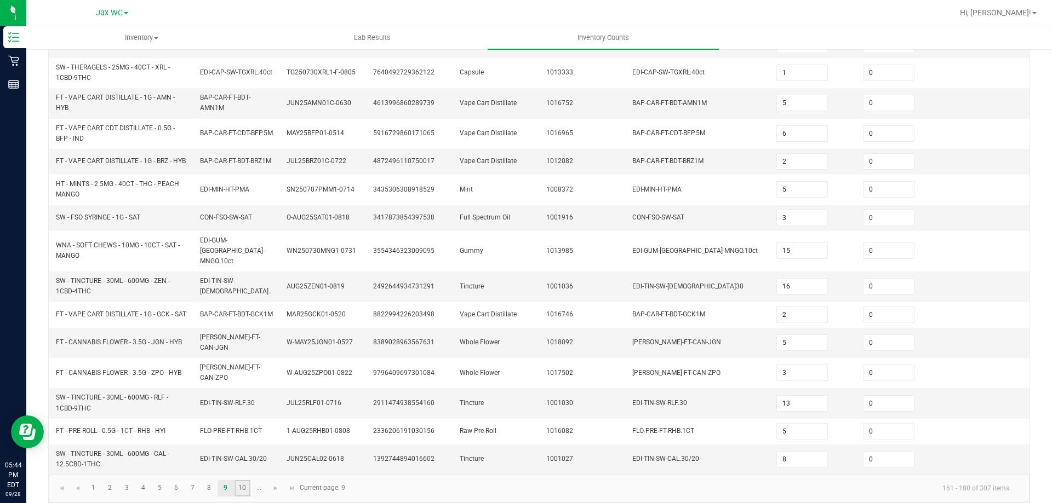
click at [241, 480] on link "10" at bounding box center [242, 488] width 16 height 16
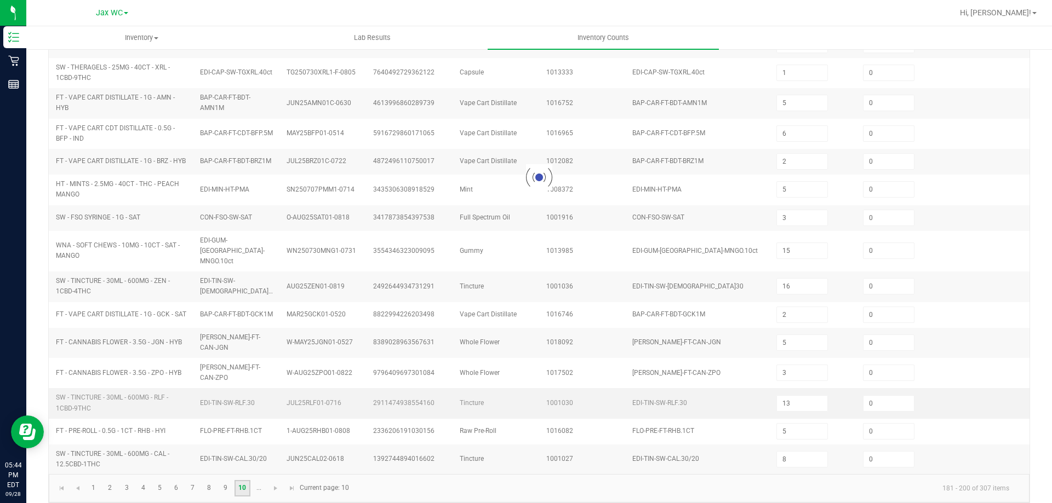
type input "3"
type input "6"
type input "7"
type input "10"
type input "5"
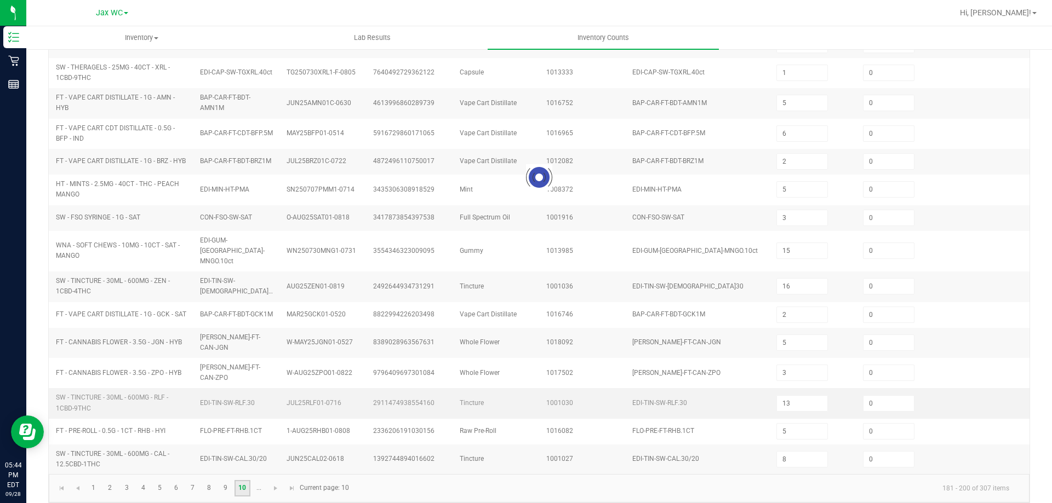
type input "3"
type input "19"
type input "8"
type input "11"
type input "29"
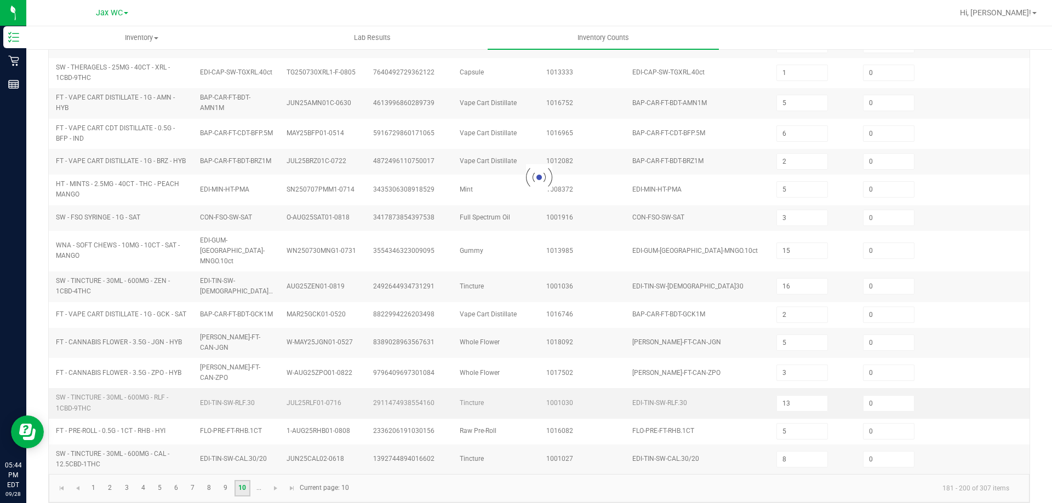
type input "7"
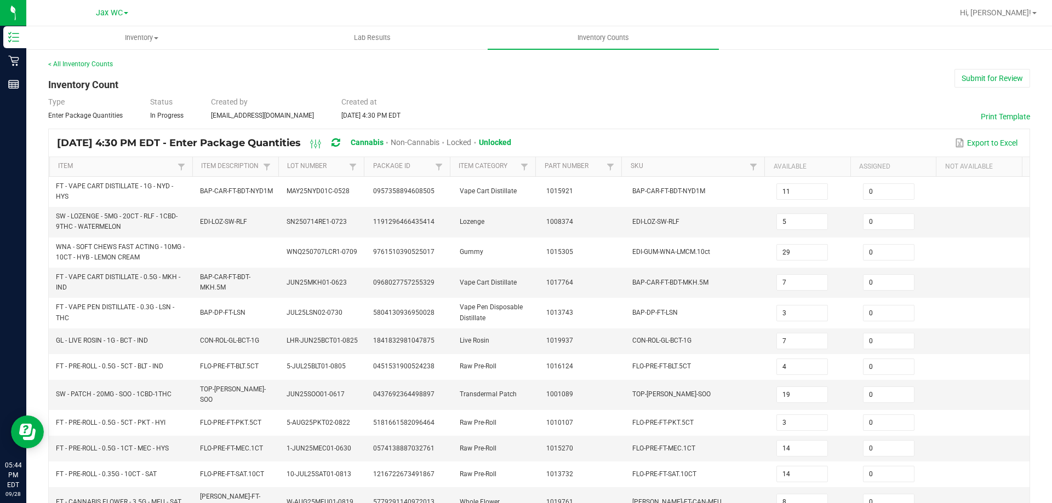
scroll to position [265, 0]
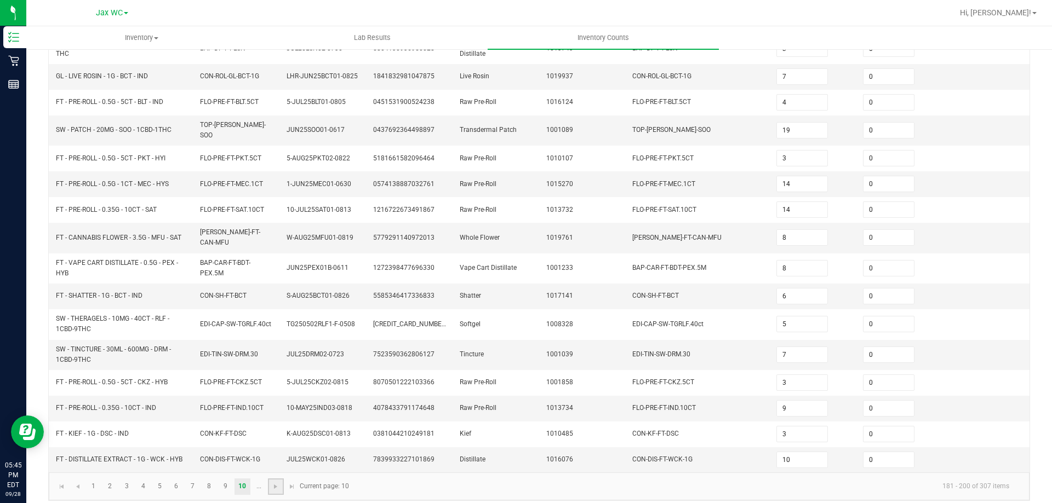
click at [269, 482] on link at bounding box center [276, 487] width 16 height 16
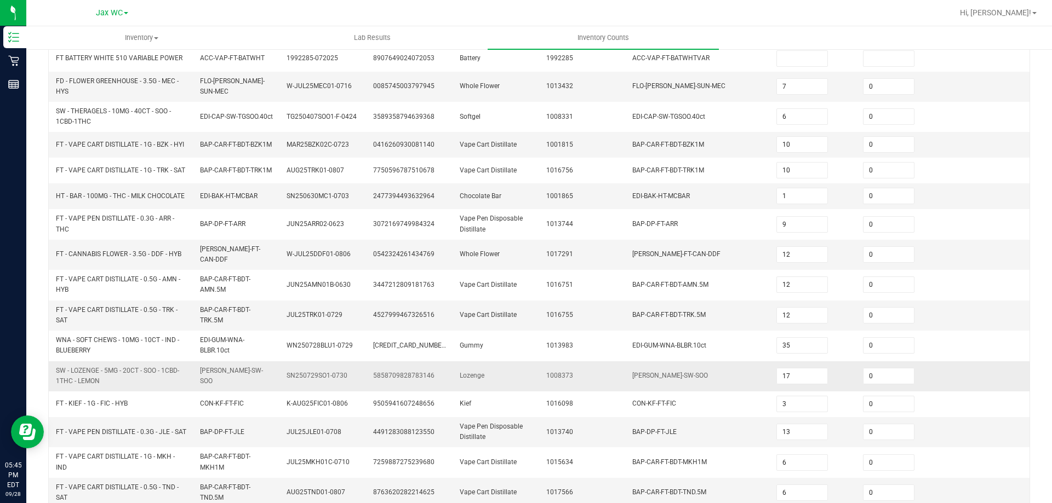
scroll to position [301, 0]
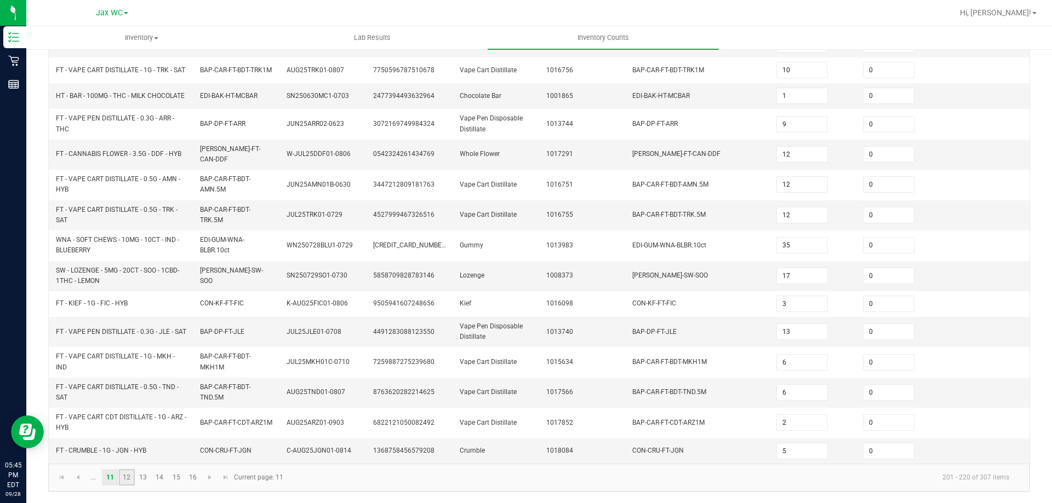
click at [131, 476] on link "12" at bounding box center [127, 477] width 16 height 16
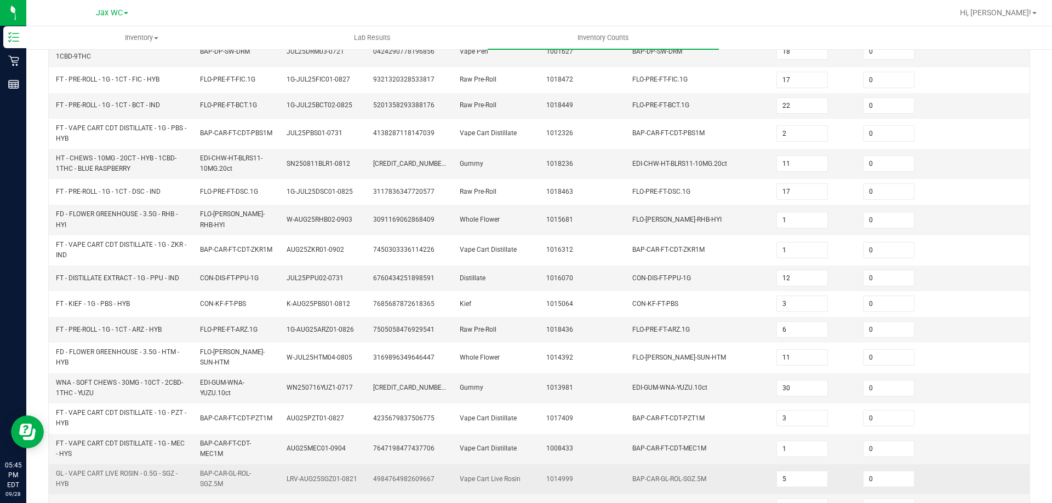
scroll to position [278, 0]
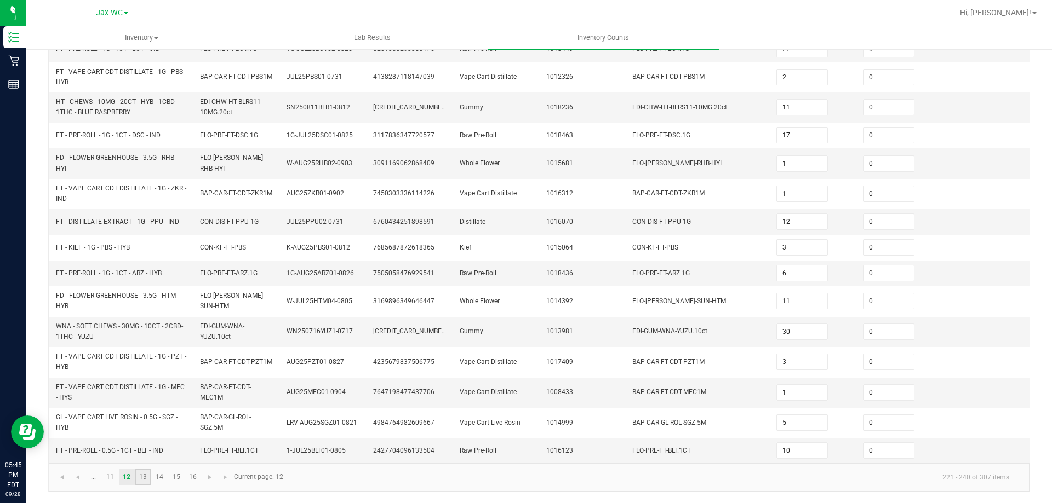
click at [146, 483] on link "13" at bounding box center [143, 477] width 16 height 16
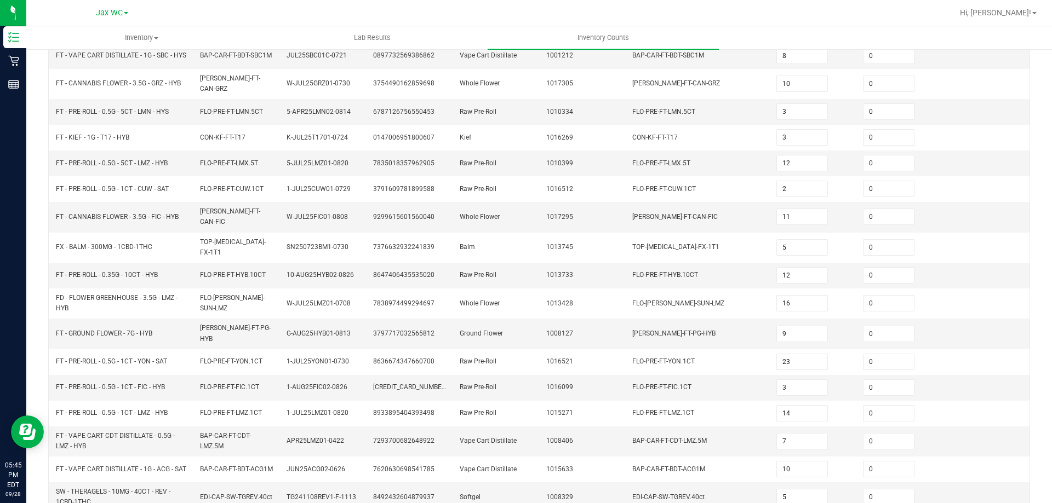
scroll to position [0, 0]
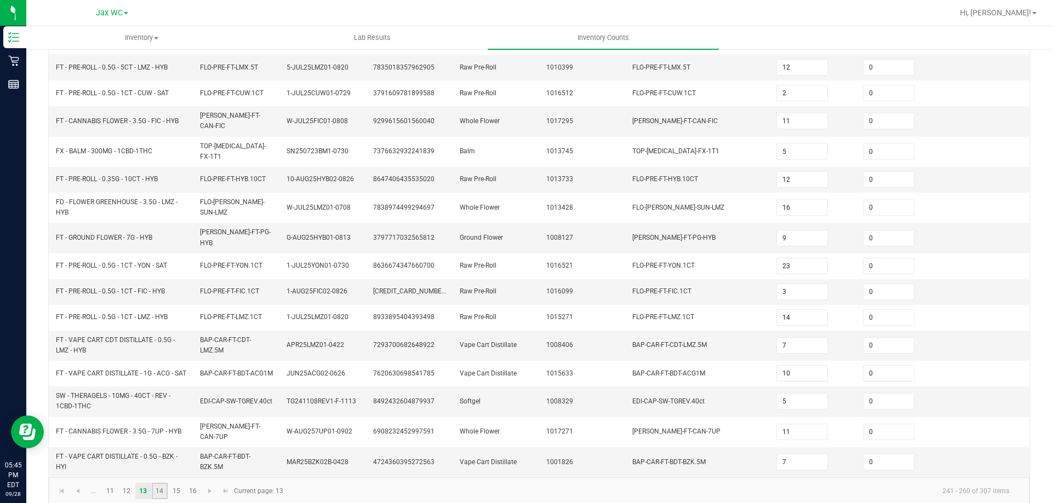
click at [166, 483] on link "14" at bounding box center [160, 491] width 16 height 16
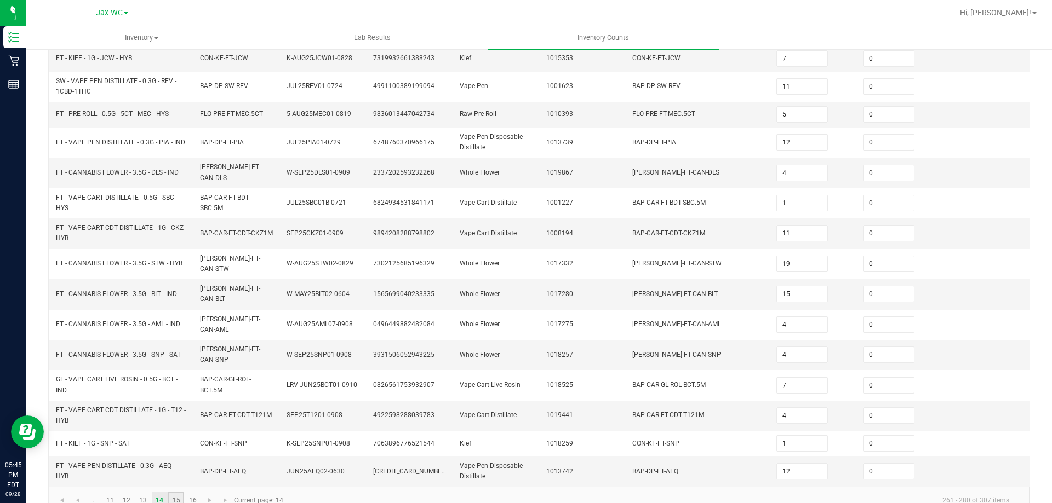
click at [178, 493] on link "15" at bounding box center [176, 501] width 16 height 16
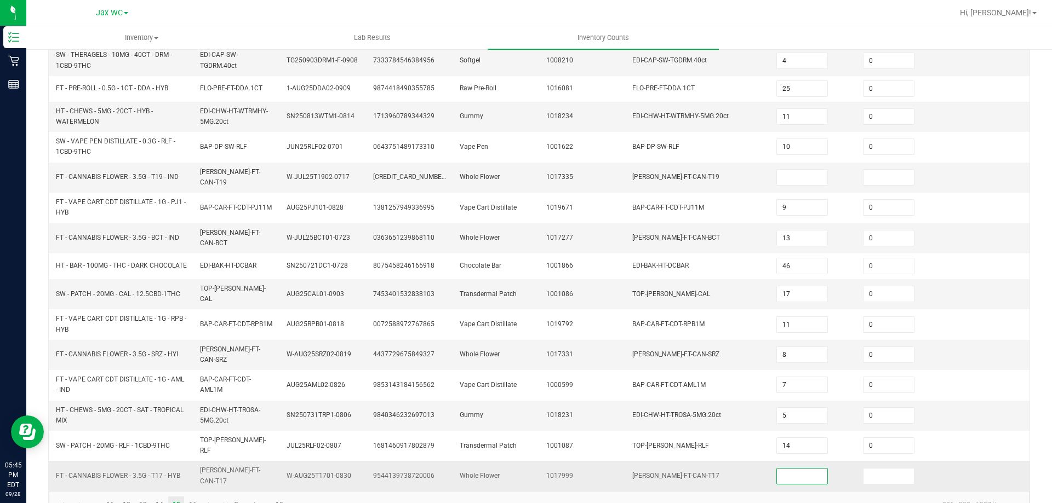
click at [777, 469] on input at bounding box center [802, 476] width 50 height 15
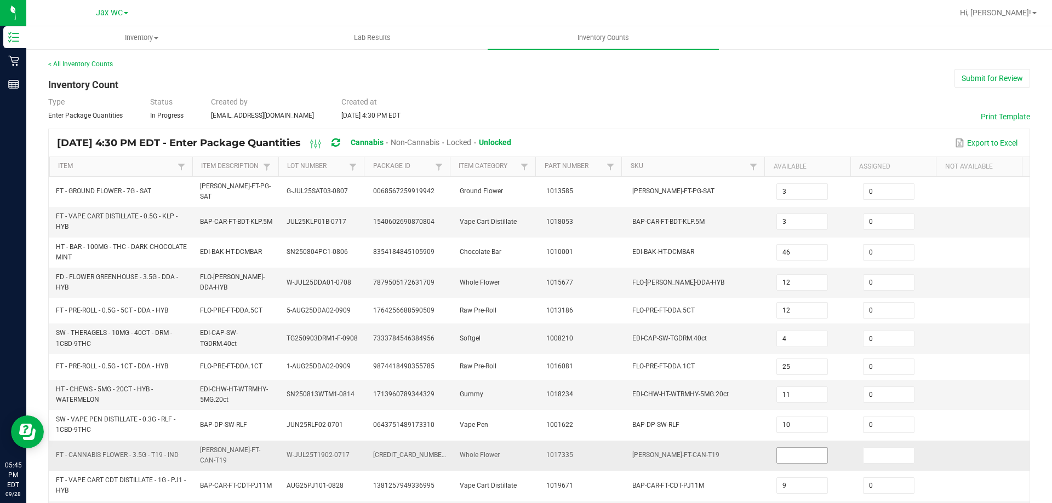
click at [782, 448] on input at bounding box center [802, 455] width 50 height 15
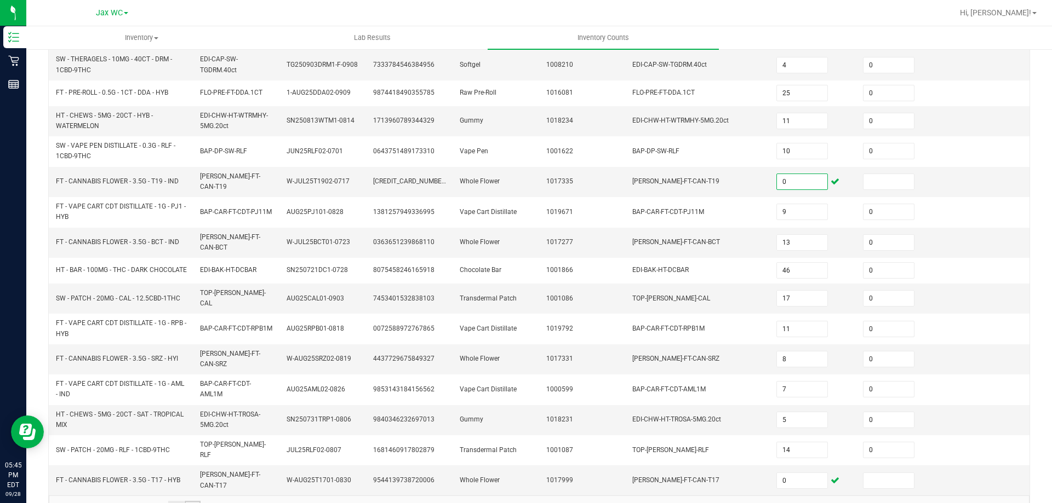
click at [192, 501] on link "16" at bounding box center [193, 509] width 16 height 16
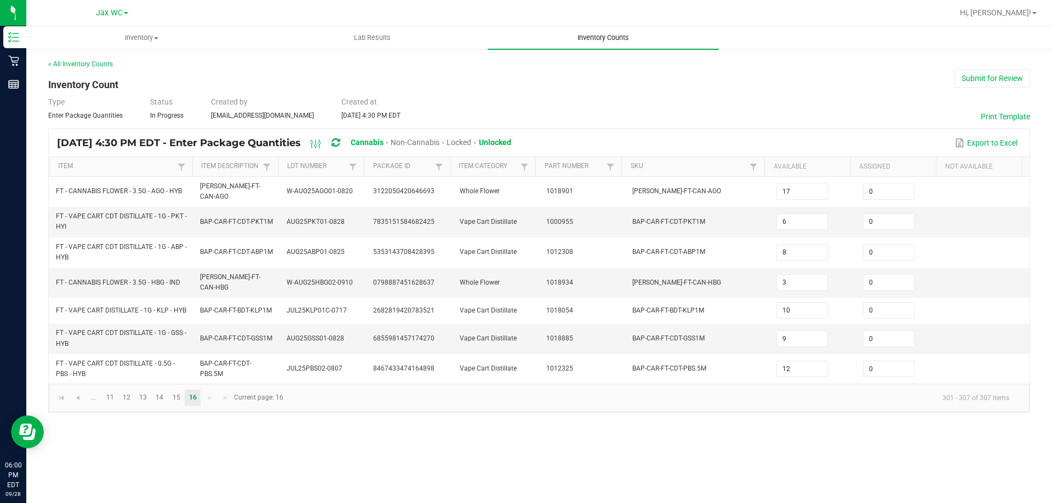
click at [613, 28] on uib-tab-heading "Inventory Counts" at bounding box center [603, 37] width 231 height 23
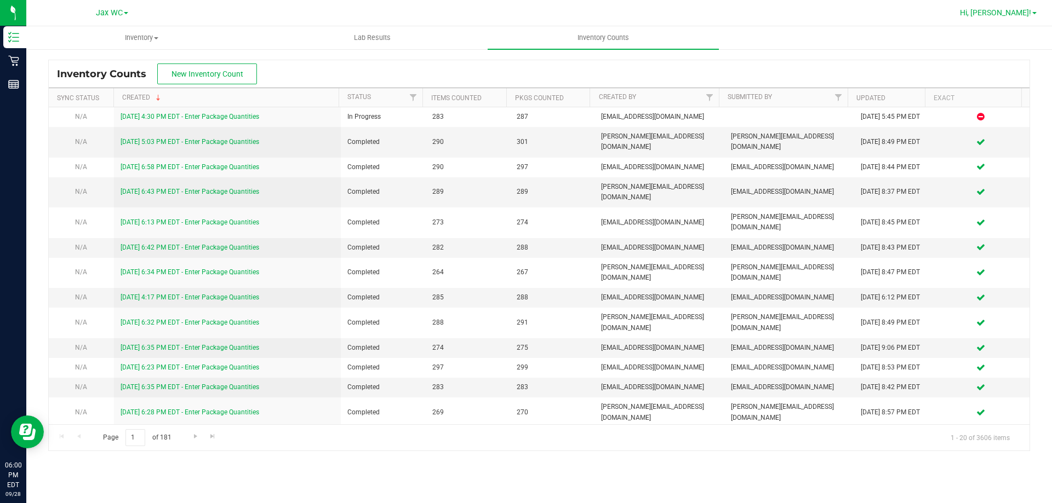
click at [1022, 14] on span "Hi, [PERSON_NAME]!" at bounding box center [995, 12] width 71 height 9
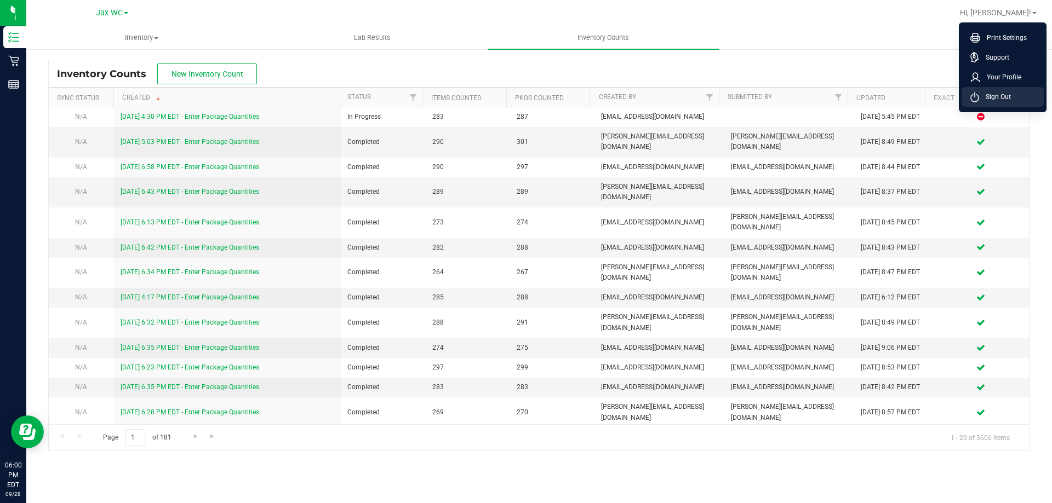
click at [1006, 93] on span "Sign Out" at bounding box center [995, 96] width 32 height 11
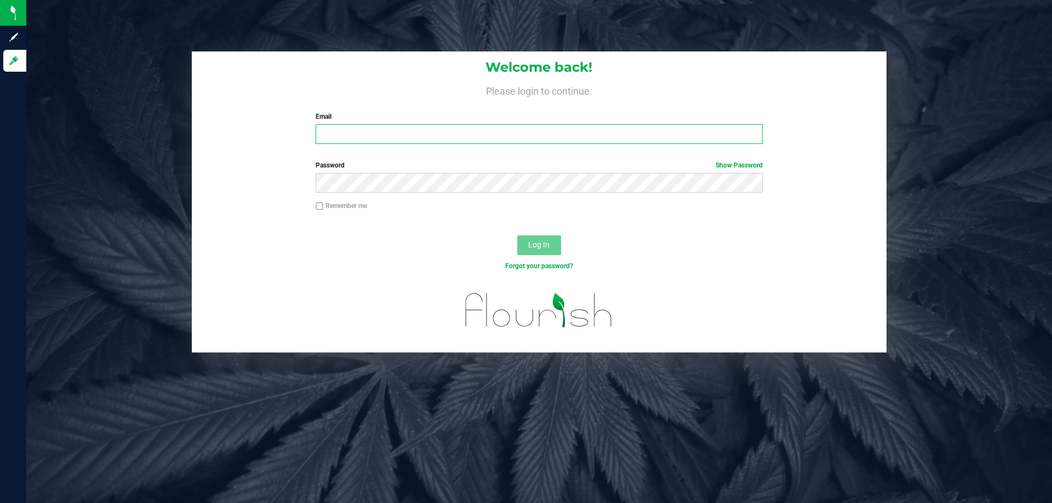
click at [383, 135] on input "Email" at bounding box center [539, 134] width 446 height 20
click at [517, 236] on button "Log In" at bounding box center [539, 246] width 44 height 20
